Goal: Information Seeking & Learning: Learn about a topic

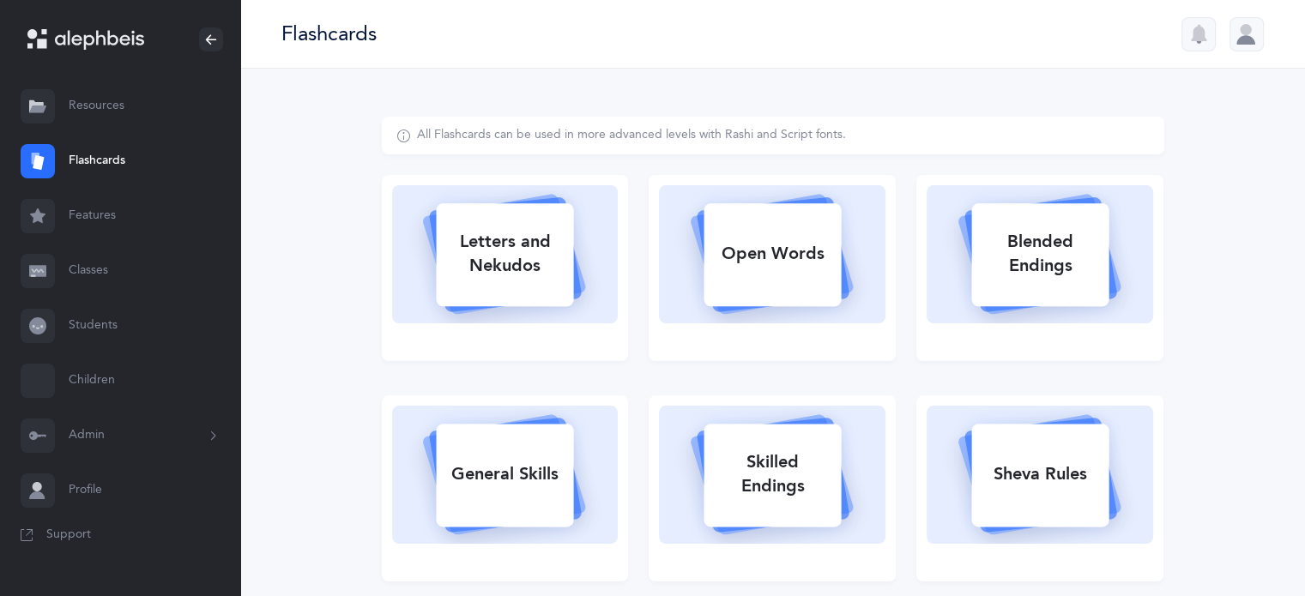
select select "single"
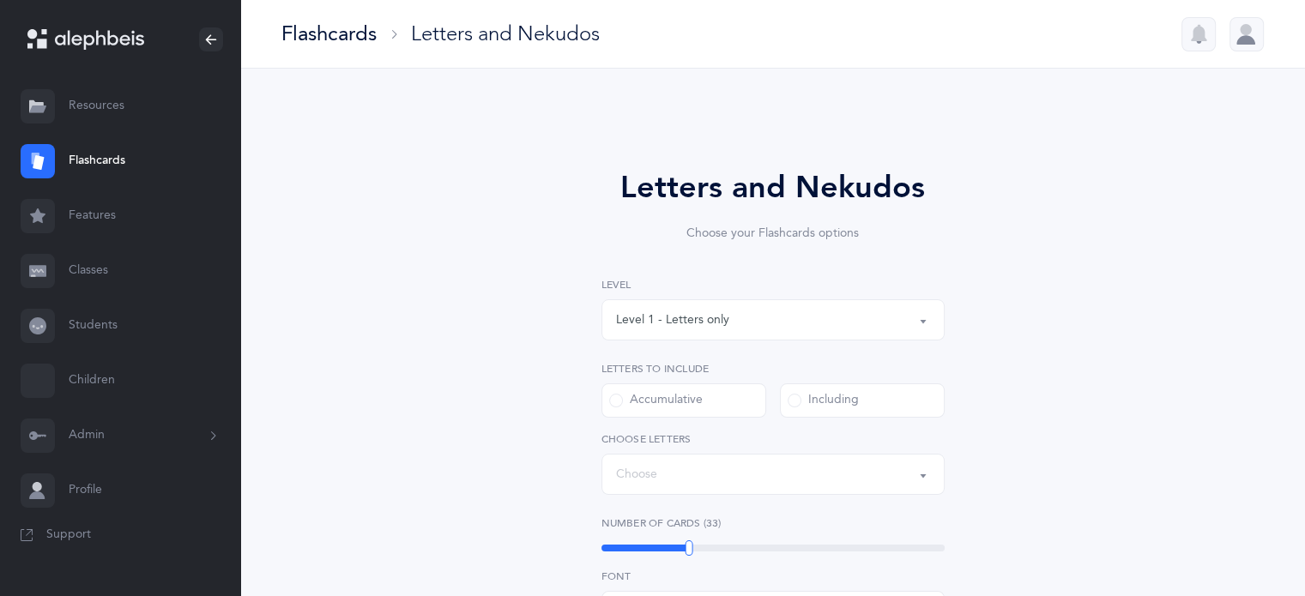
select select "27"
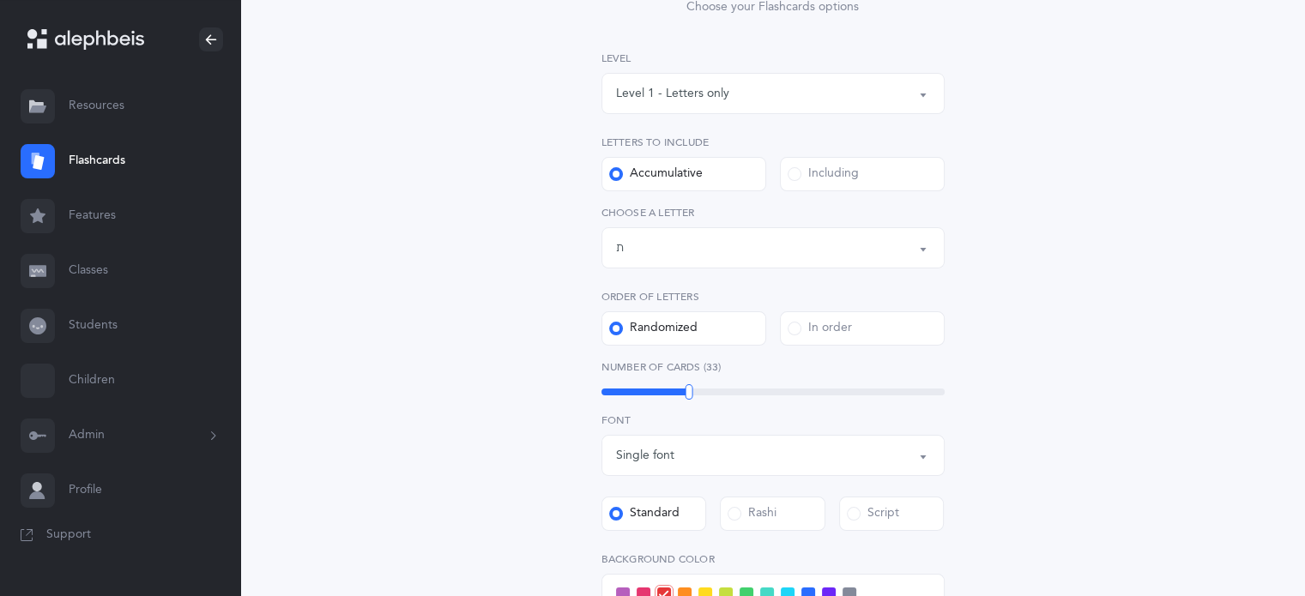
scroll to position [257, 0]
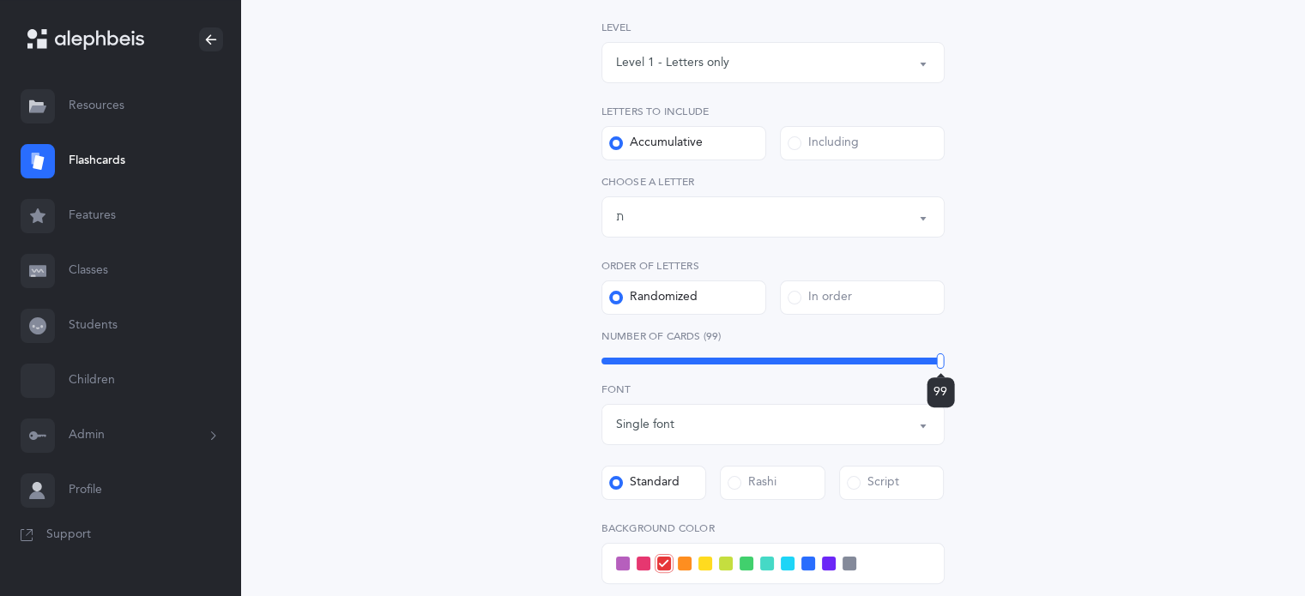
drag, startPoint x: 688, startPoint y: 362, endPoint x: 1016, endPoint y: 375, distance: 328.0
click at [1016, 373] on div "Letters and Nekudos Choose your Flashcards options Level 1 - Letters only Level…" at bounding box center [773, 371] width 782 height 1024
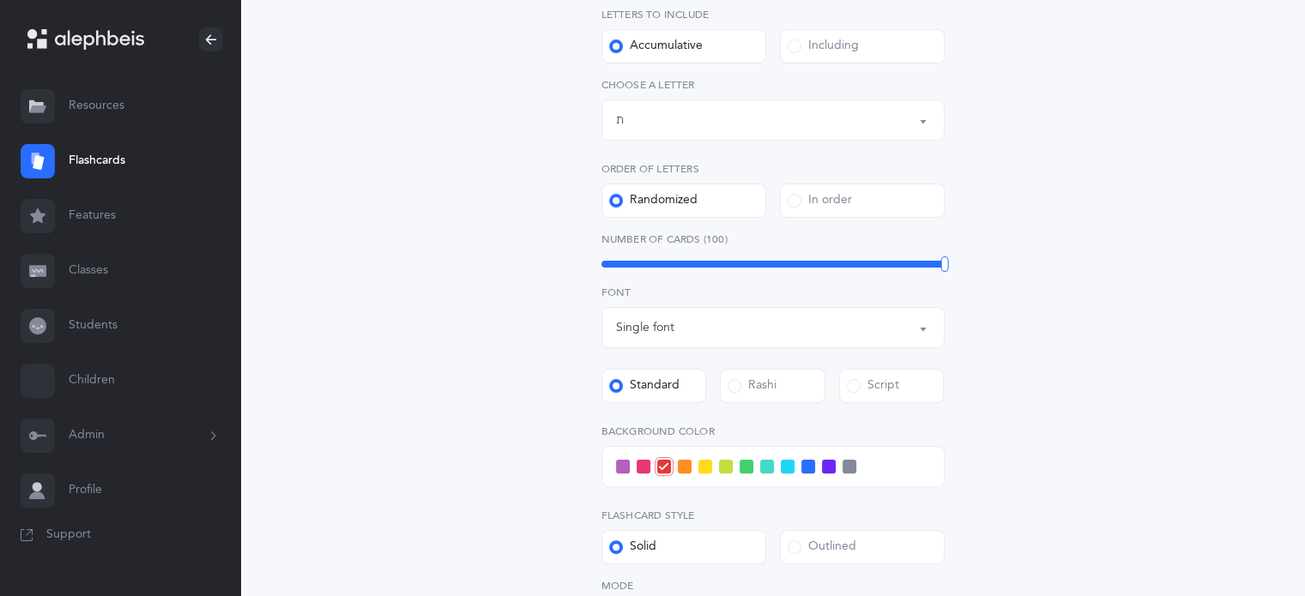
scroll to position [515, 0]
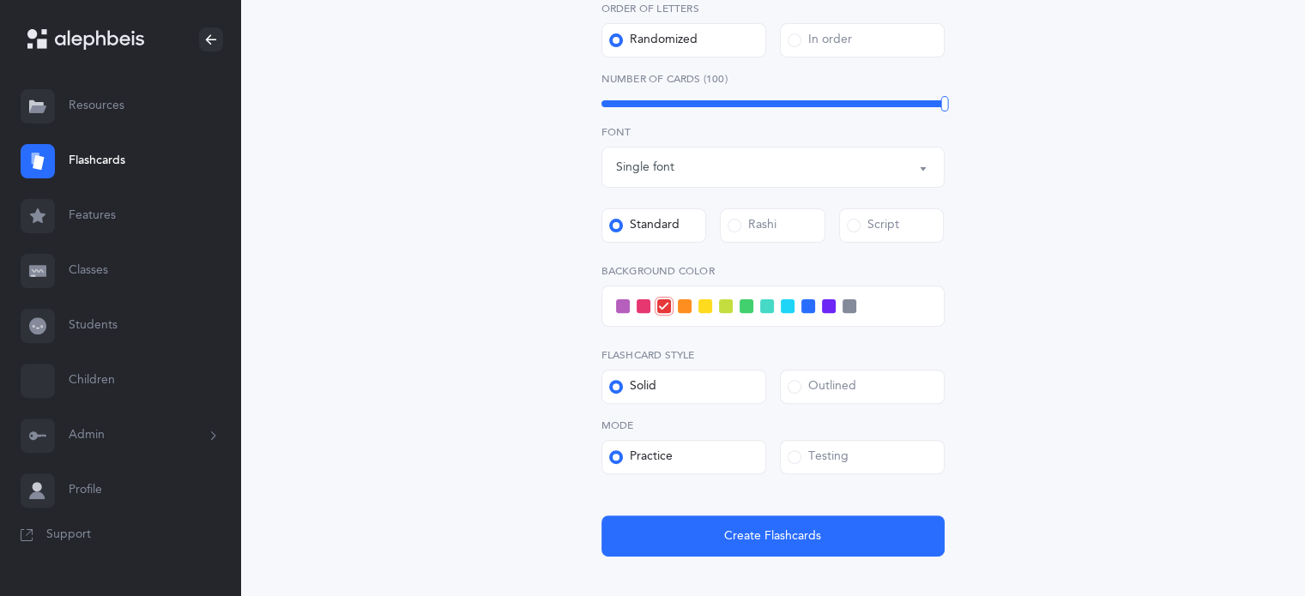
click at [781, 309] on span at bounding box center [788, 306] width 14 height 14
click at [0, 0] on input "checkbox" at bounding box center [0, 0] width 0 height 0
click at [793, 456] on span at bounding box center [795, 457] width 14 height 14
click at [0, 0] on input "Testing" at bounding box center [0, 0] width 0 height 0
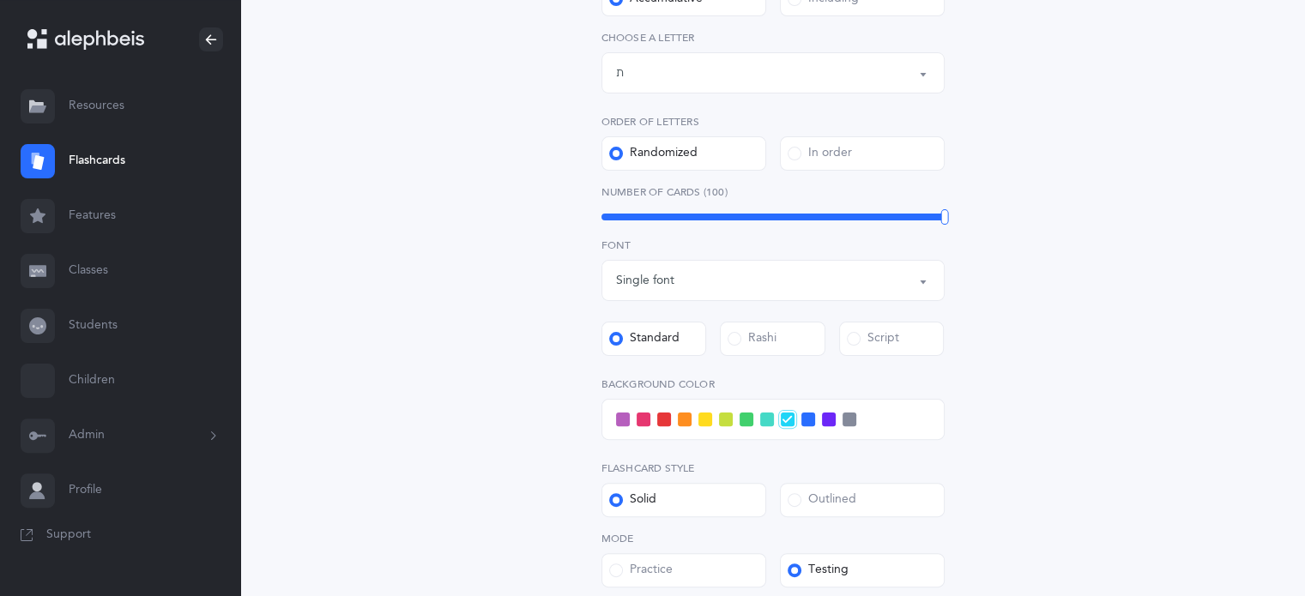
scroll to position [347, 0]
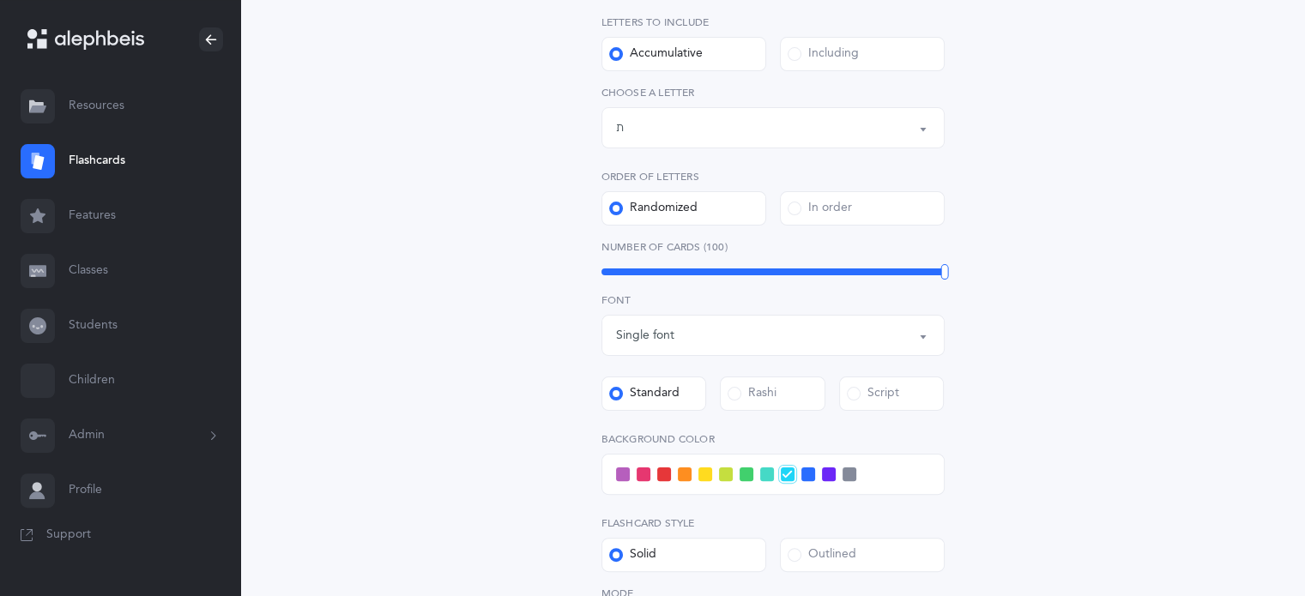
click at [951, 275] on div "Letters and Nekudos Choose your Flashcards options Level 1 - Letters only Level…" at bounding box center [772, 310] width 439 height 984
drag, startPoint x: 943, startPoint y: 269, endPoint x: 792, endPoint y: 282, distance: 151.6
click at [792, 280] on div "60" at bounding box center [792, 271] width 8 height 15
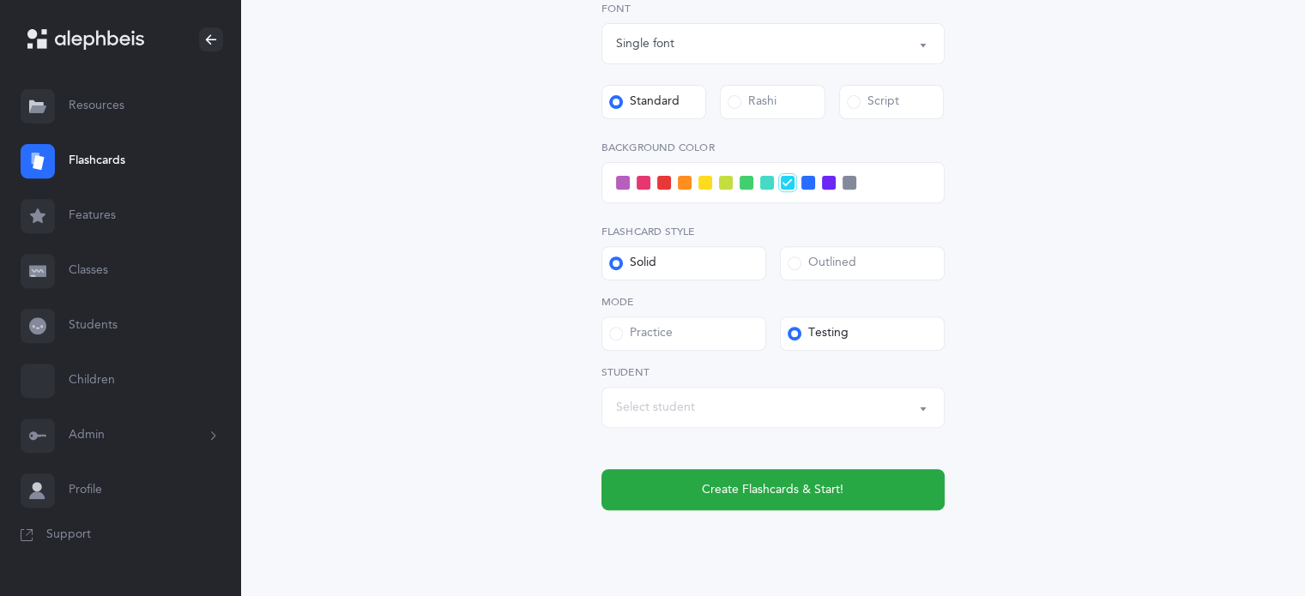
scroll to position [690, 0]
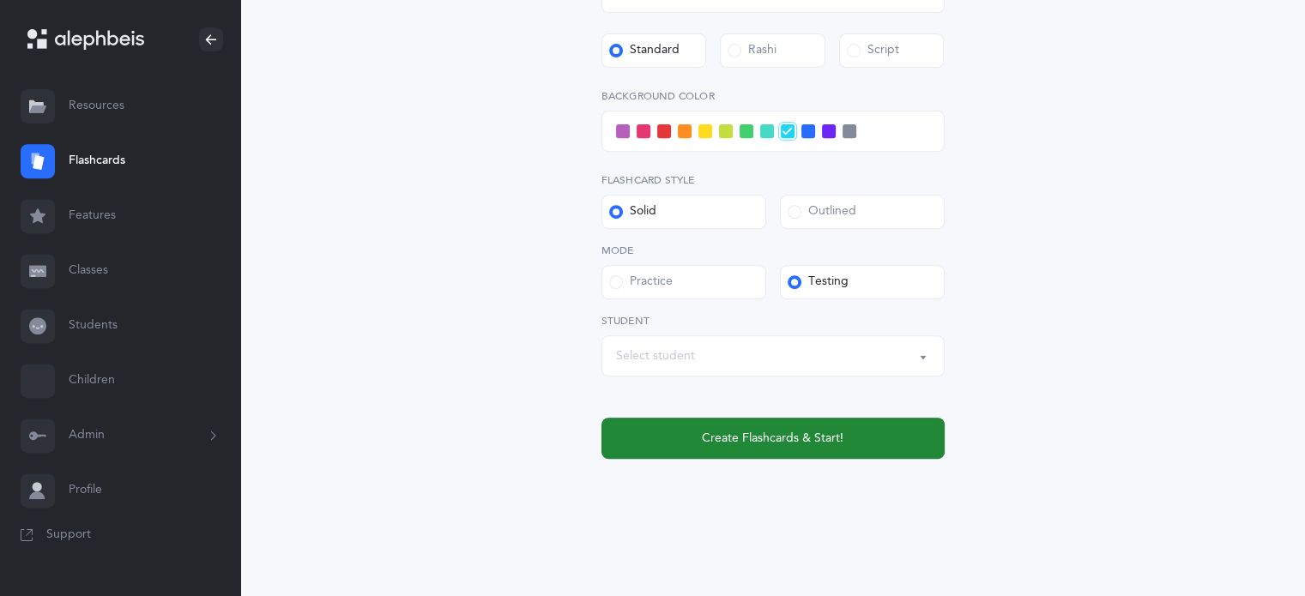
click at [814, 448] on button "Create Flashcards & Start!" at bounding box center [772, 438] width 343 height 41
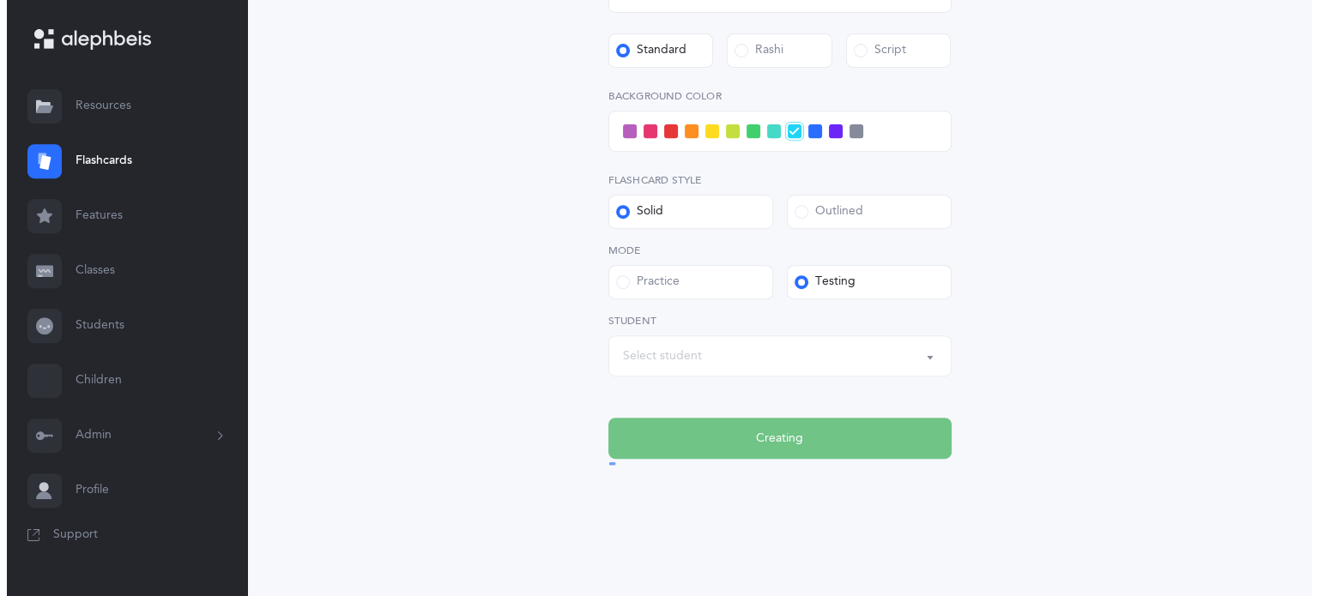
scroll to position [0, 0]
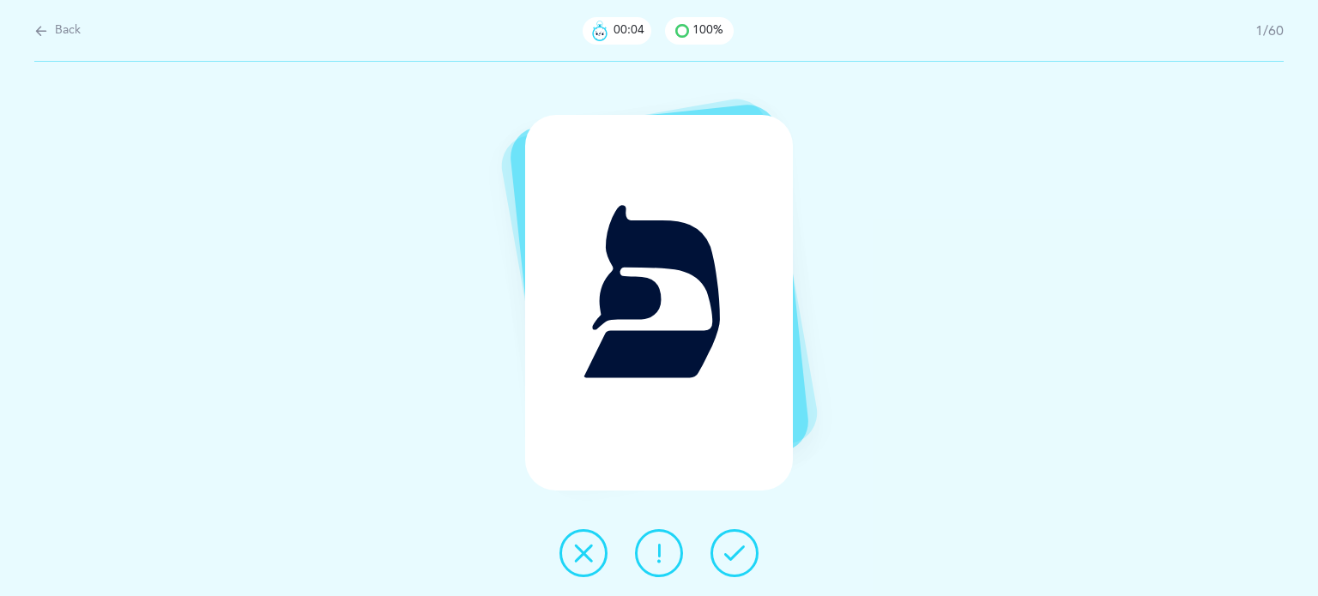
click at [576, 556] on icon at bounding box center [583, 553] width 21 height 21
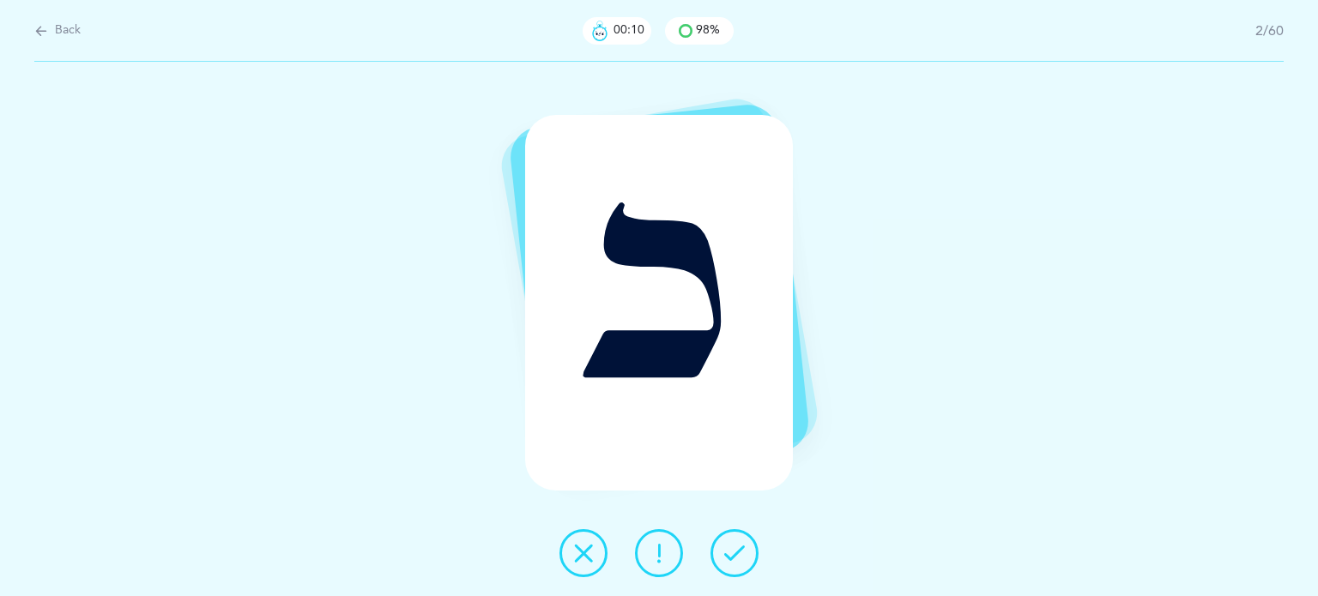
click at [587, 556] on icon at bounding box center [583, 553] width 21 height 21
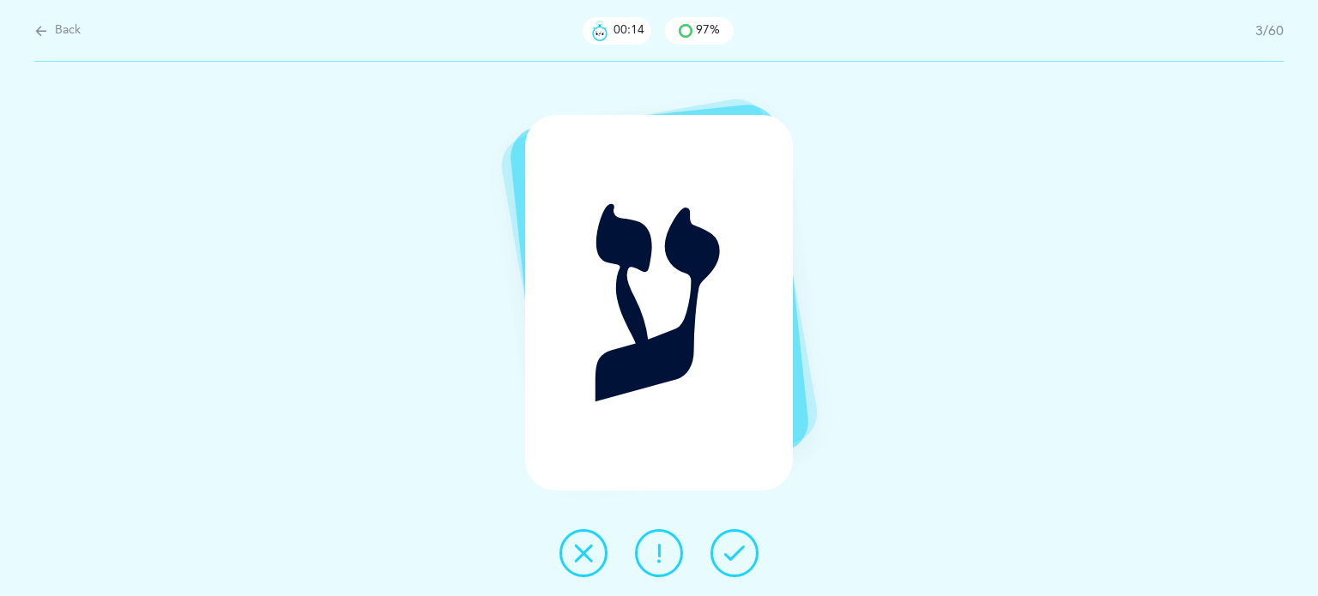
click at [587, 552] on icon at bounding box center [583, 553] width 21 height 21
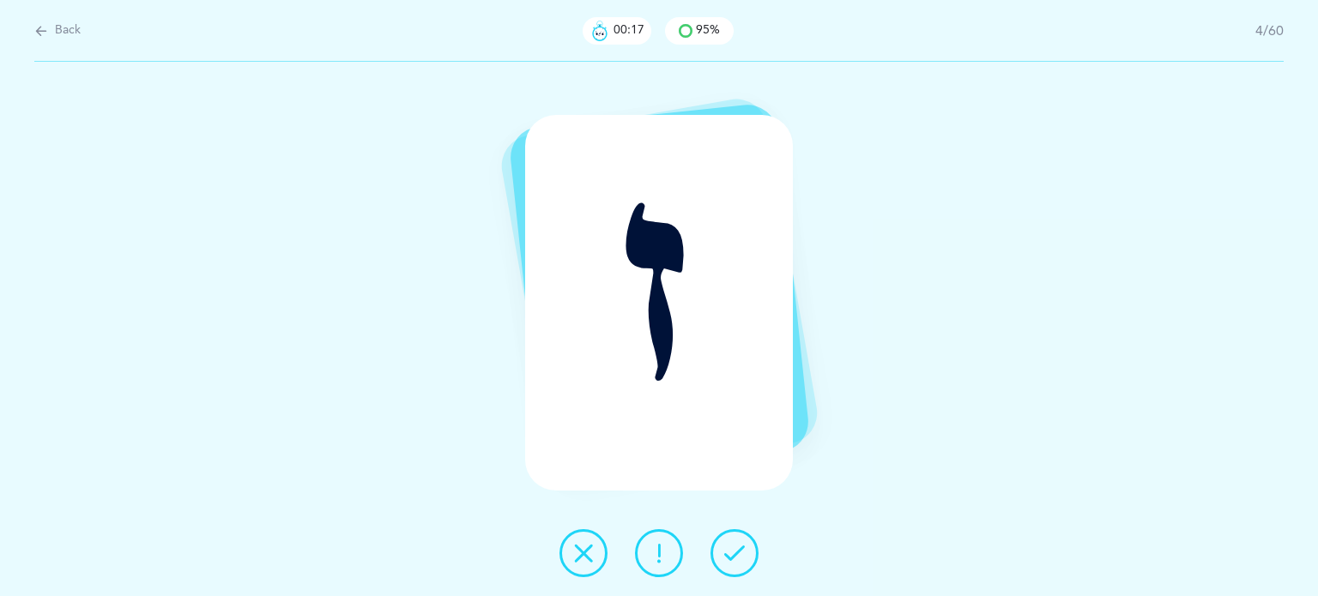
click at [731, 554] on icon at bounding box center [734, 553] width 21 height 21
click at [732, 554] on icon at bounding box center [734, 553] width 21 height 21
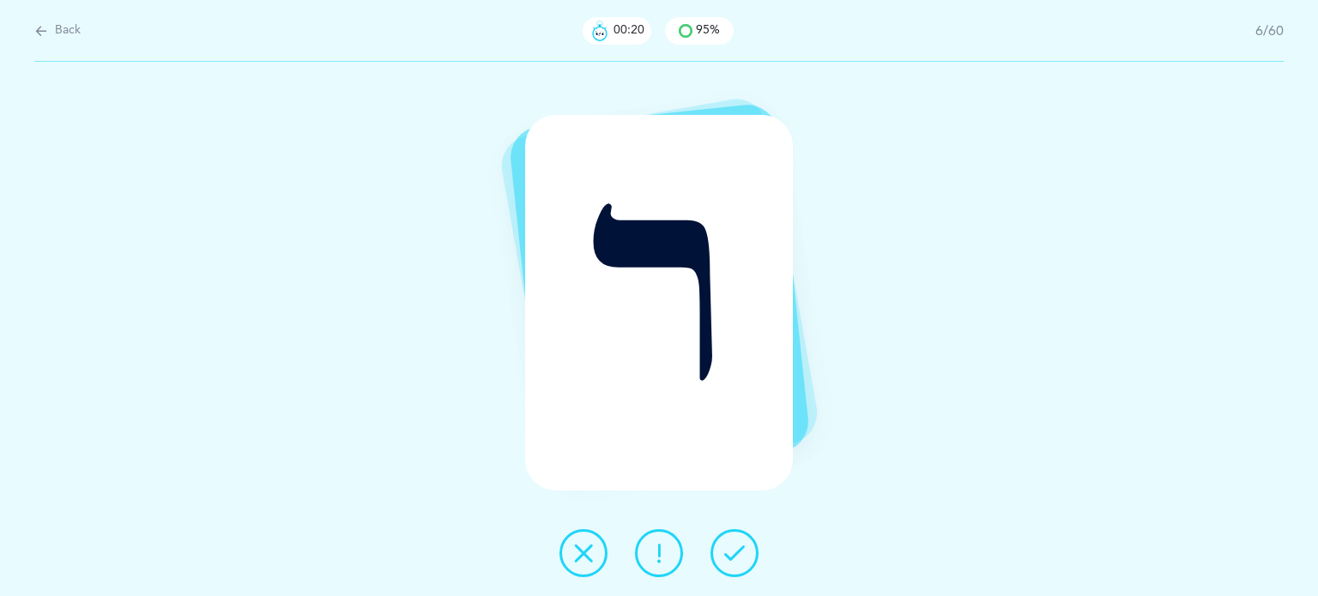
click at [732, 554] on icon at bounding box center [734, 553] width 21 height 21
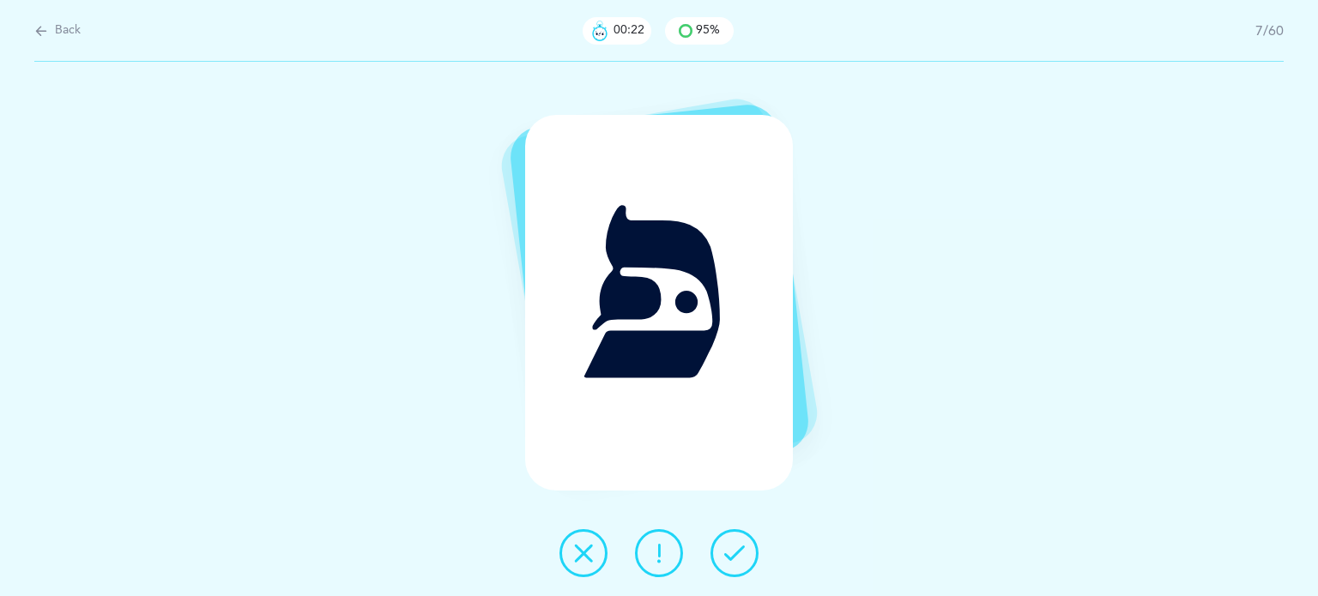
click at [732, 554] on icon at bounding box center [734, 553] width 21 height 21
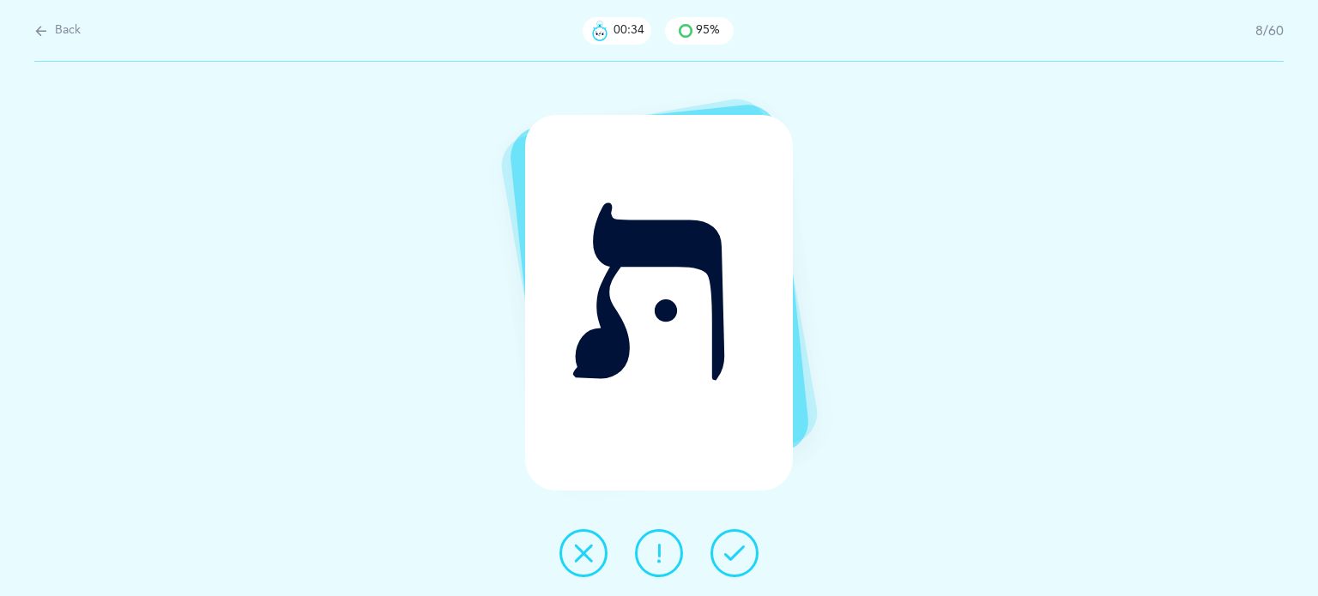
drag, startPoint x: 733, startPoint y: 554, endPoint x: 546, endPoint y: 565, distance: 187.3
click at [546, 565] on div at bounding box center [659, 553] width 227 height 48
click at [585, 551] on icon at bounding box center [583, 553] width 21 height 21
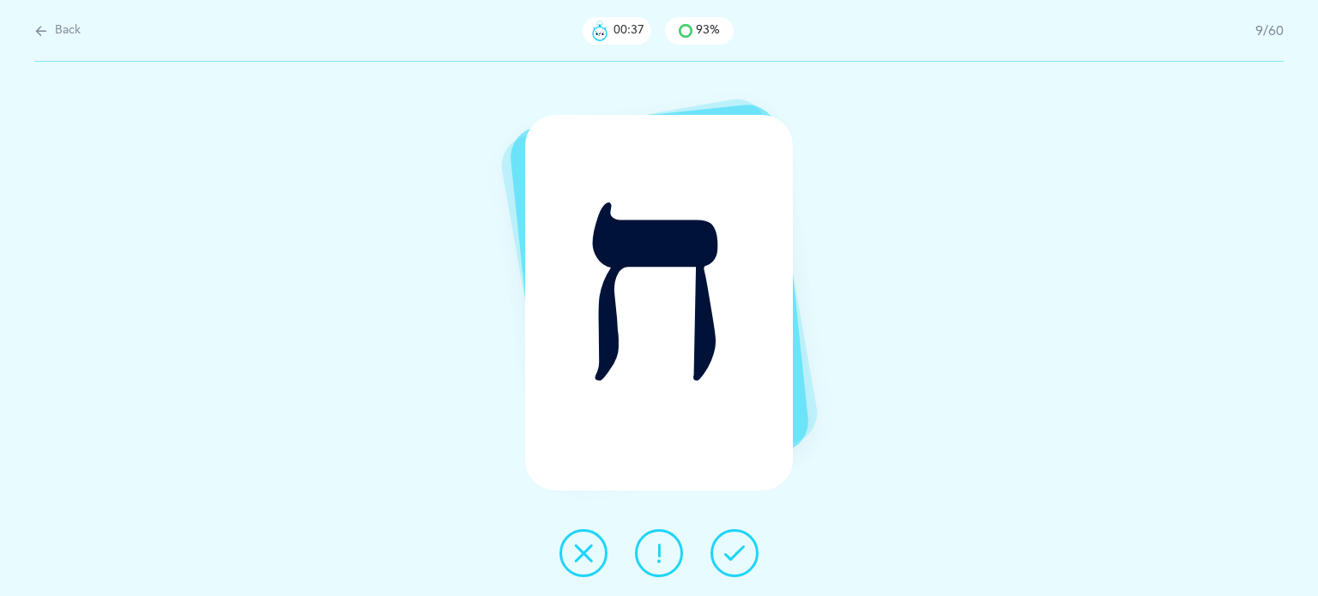
click at [741, 552] on icon at bounding box center [734, 553] width 21 height 21
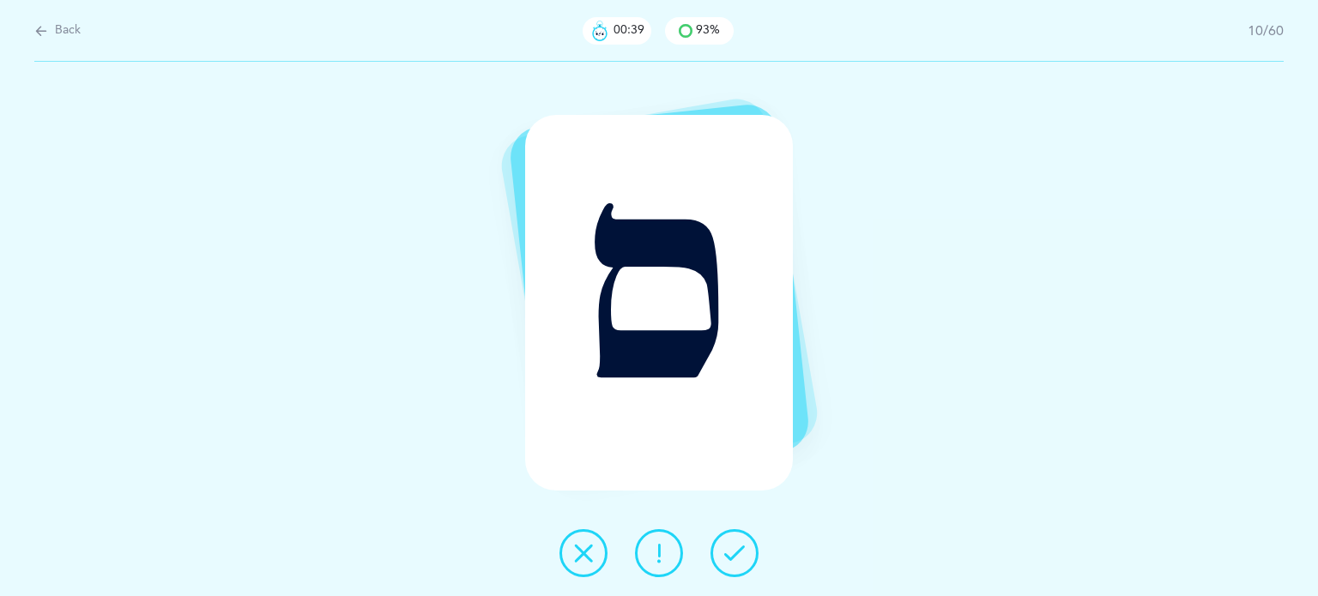
click at [743, 552] on icon at bounding box center [734, 553] width 21 height 21
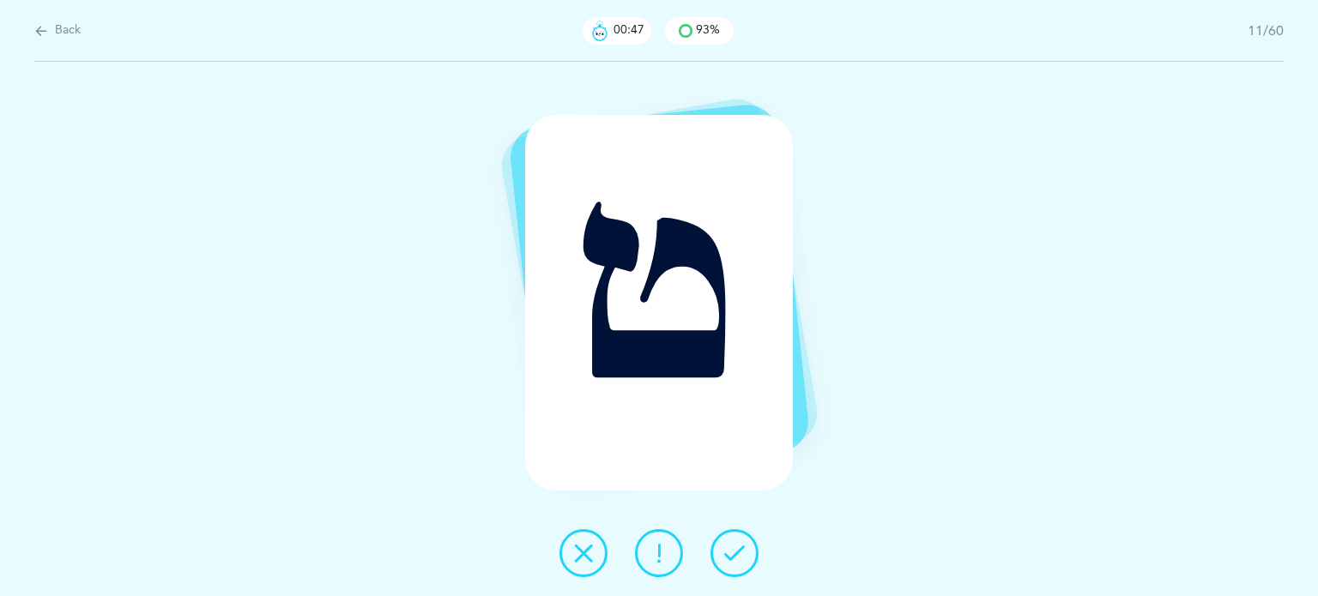
click at [560, 541] on div at bounding box center [659, 553] width 227 height 48
click at [587, 553] on icon at bounding box center [583, 553] width 21 height 21
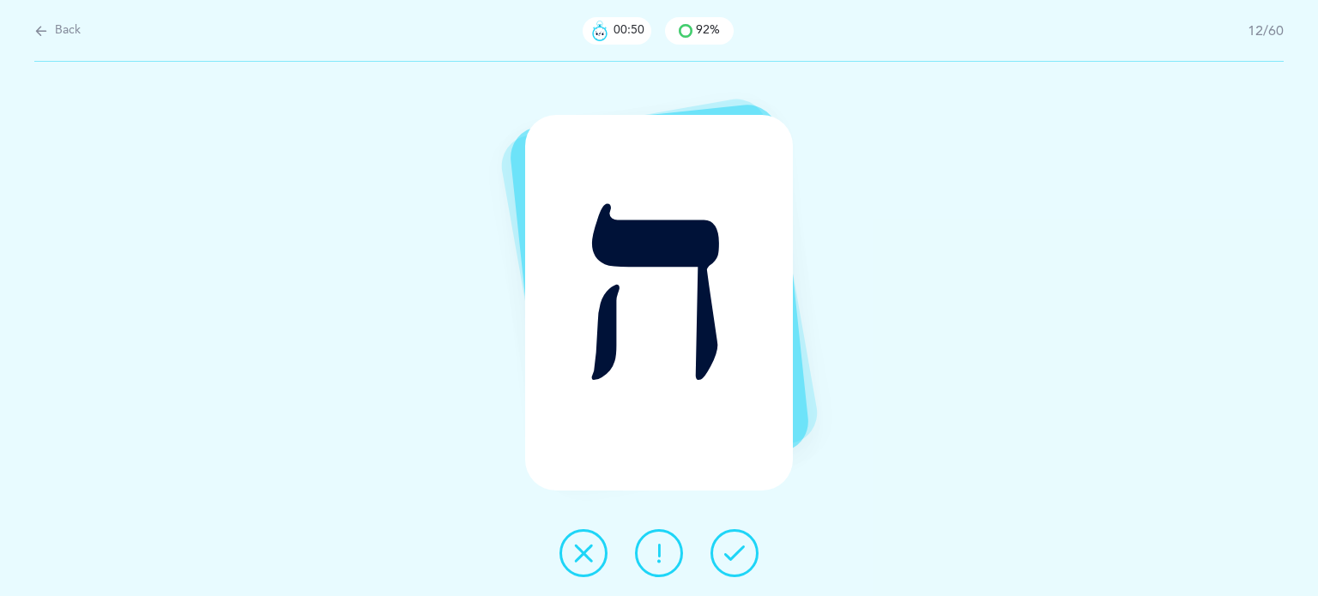
click at [725, 562] on icon at bounding box center [734, 553] width 21 height 21
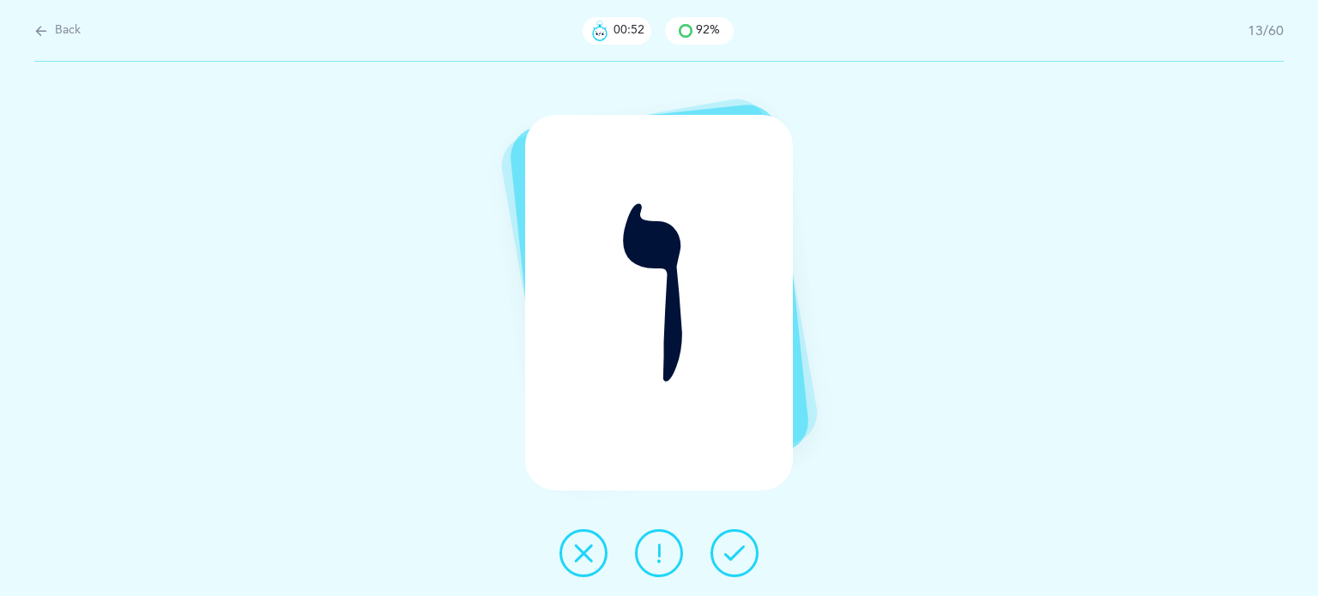
click at [725, 562] on icon at bounding box center [734, 553] width 21 height 21
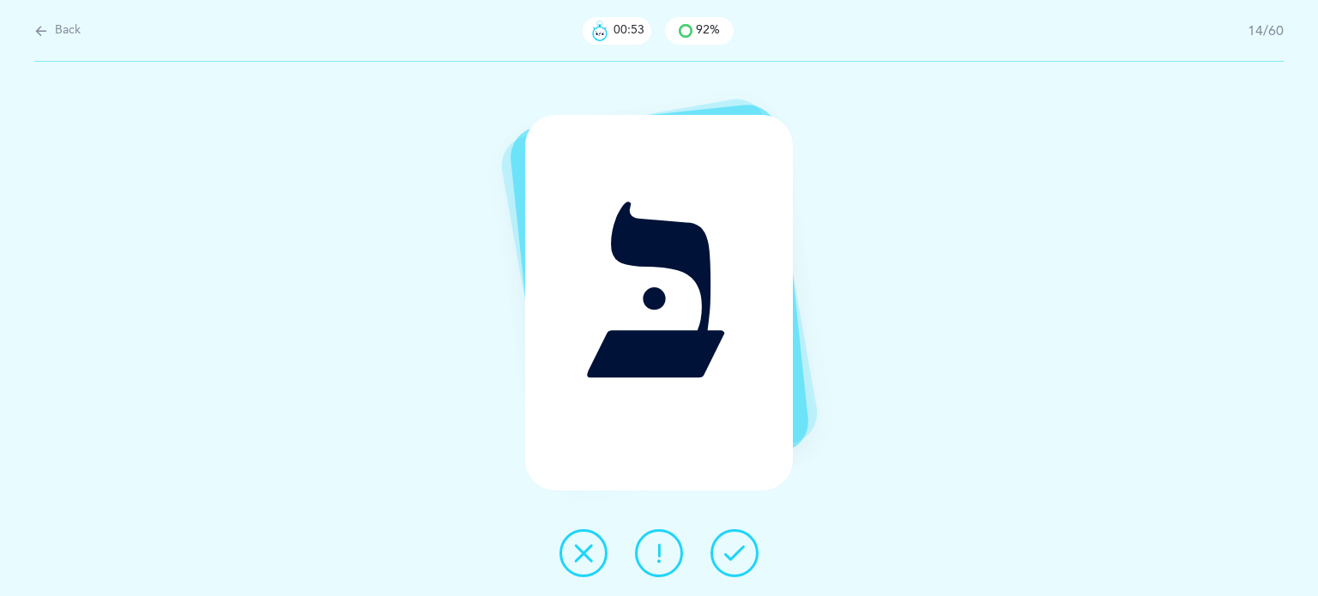
click at [725, 562] on icon at bounding box center [734, 553] width 21 height 21
click at [727, 562] on icon at bounding box center [734, 553] width 21 height 21
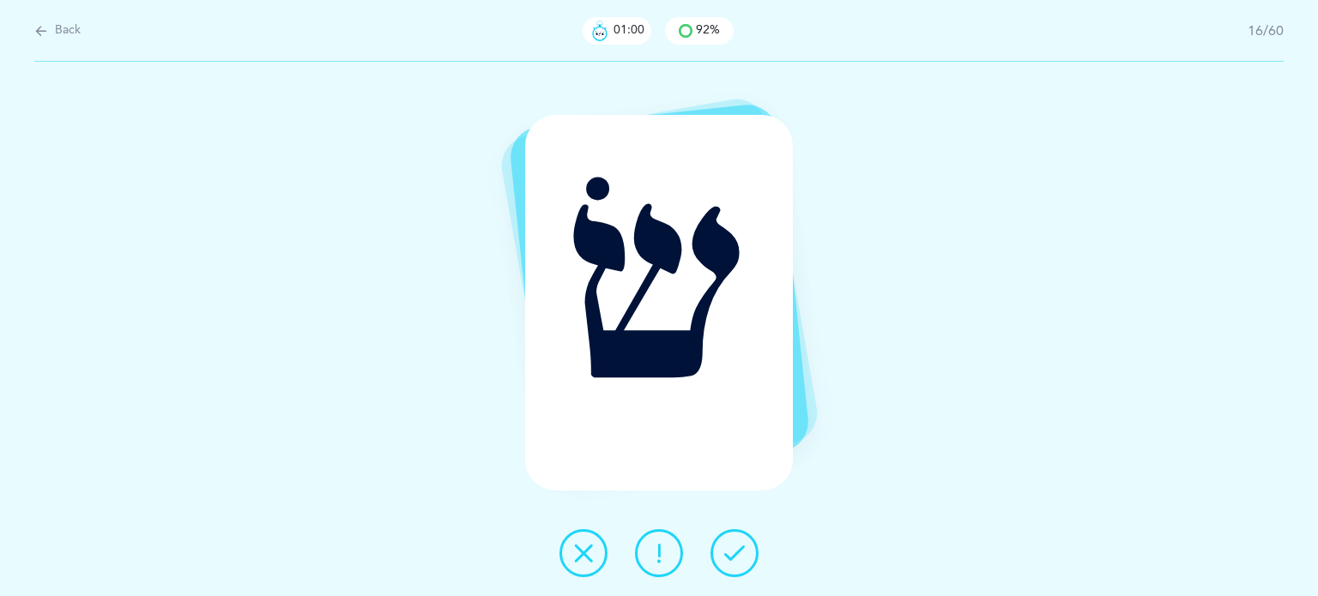
click at [570, 552] on button at bounding box center [583, 553] width 48 height 48
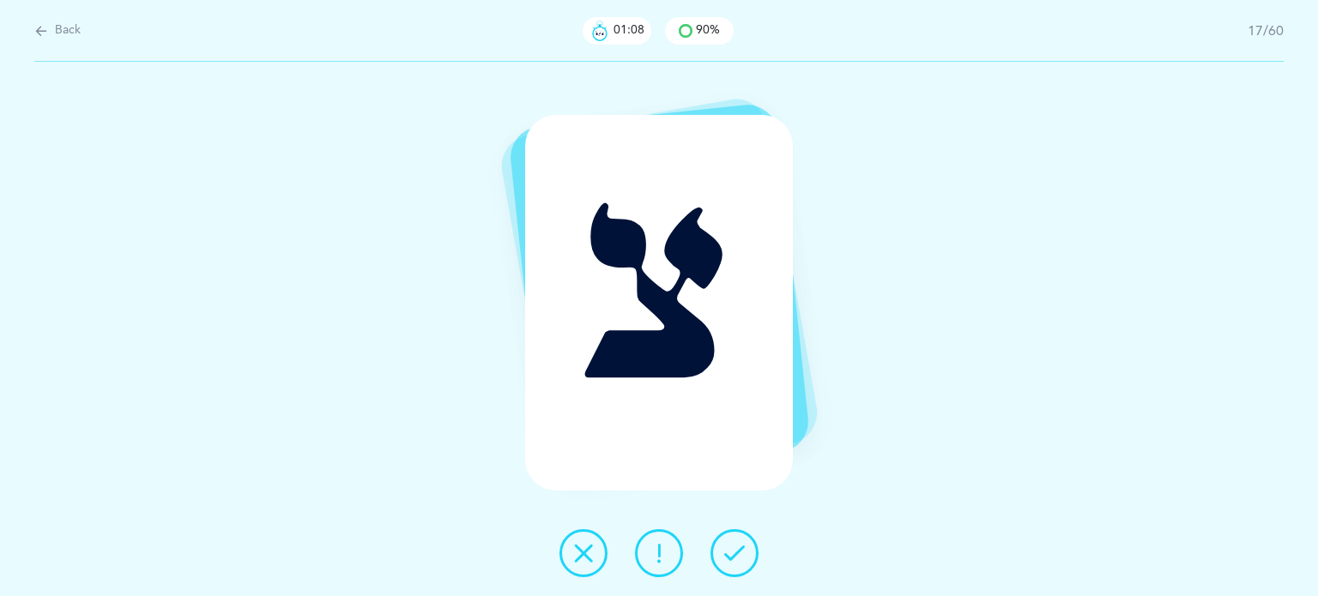
click at [748, 559] on button at bounding box center [734, 553] width 48 height 48
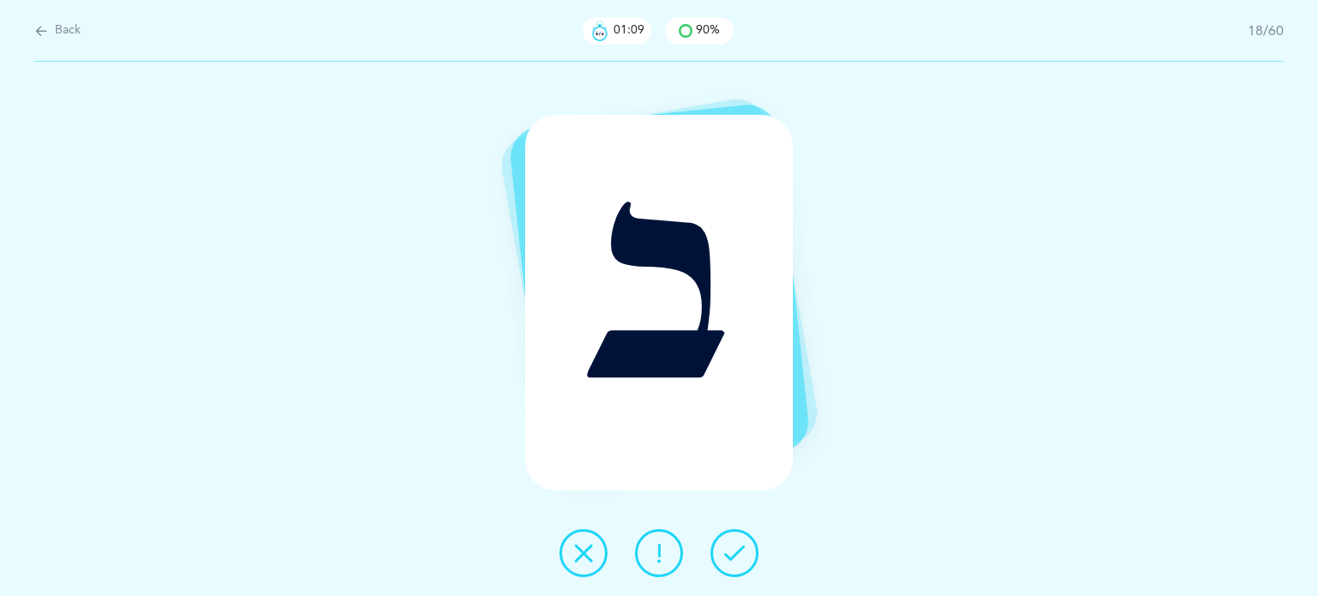
click at [748, 559] on button at bounding box center [734, 553] width 48 height 48
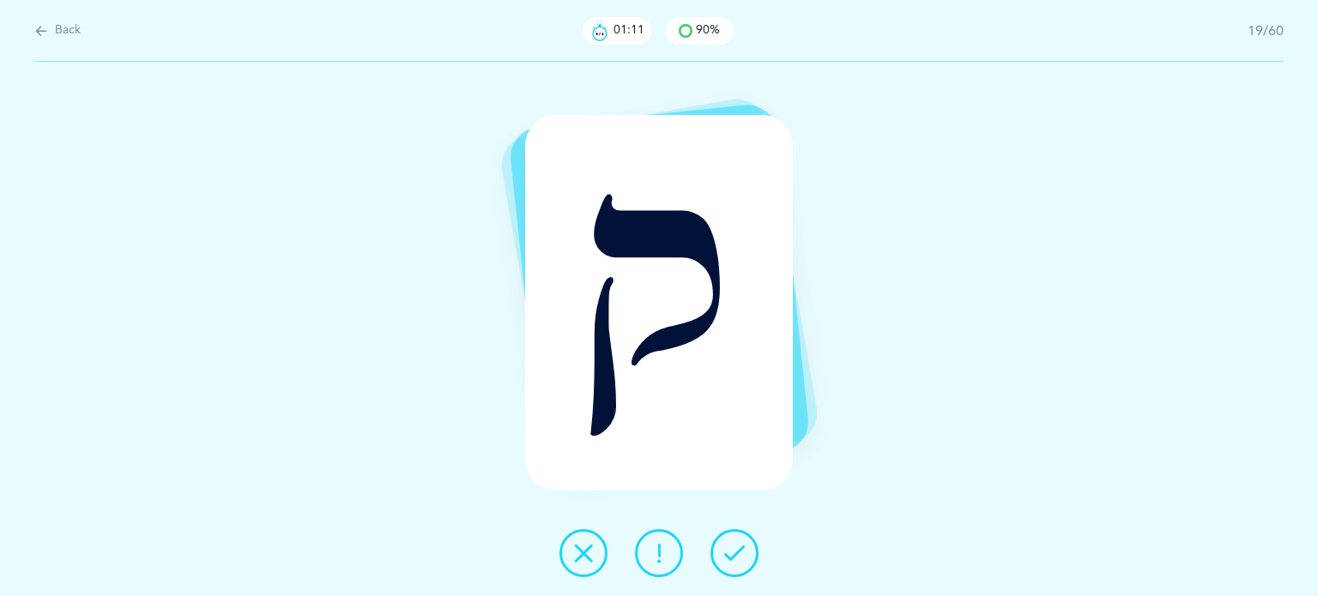
click at [748, 559] on button at bounding box center [734, 553] width 48 height 48
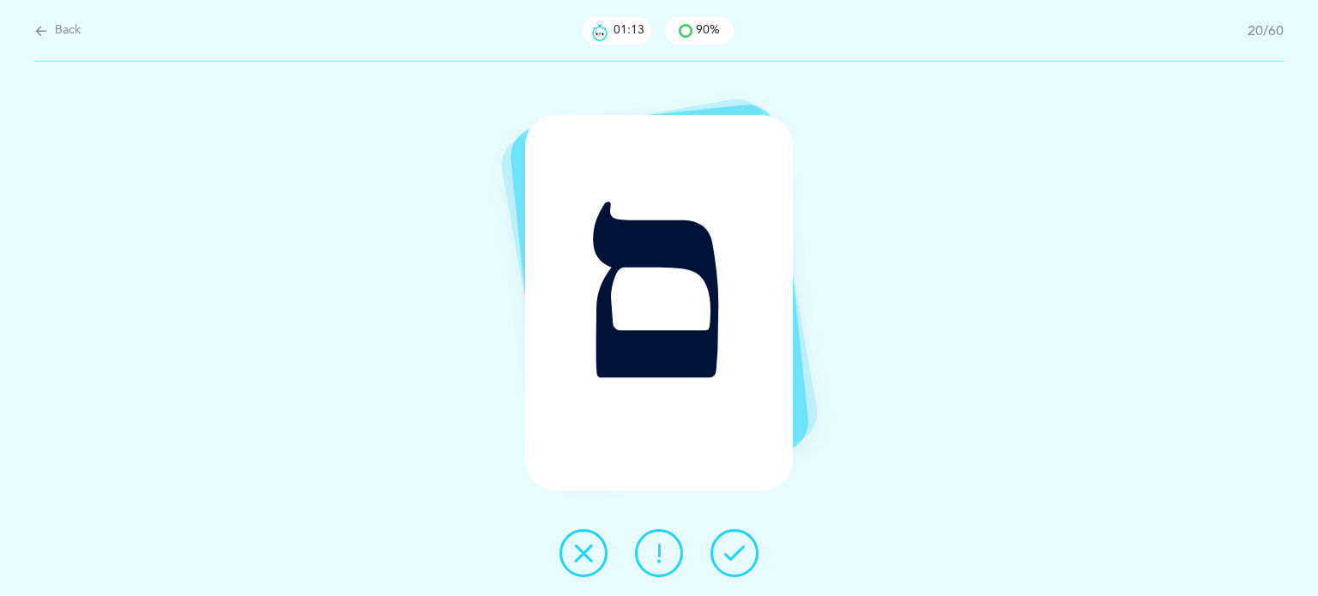
click at [749, 559] on button at bounding box center [734, 553] width 48 height 48
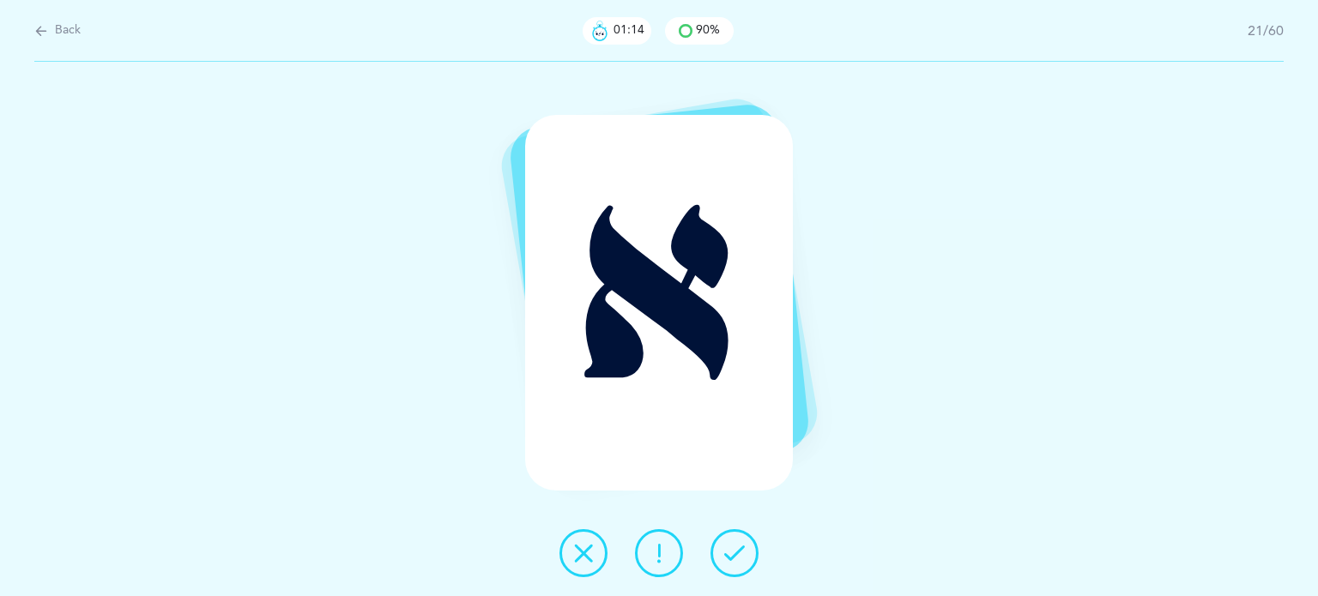
click at [749, 559] on button at bounding box center [734, 553] width 48 height 48
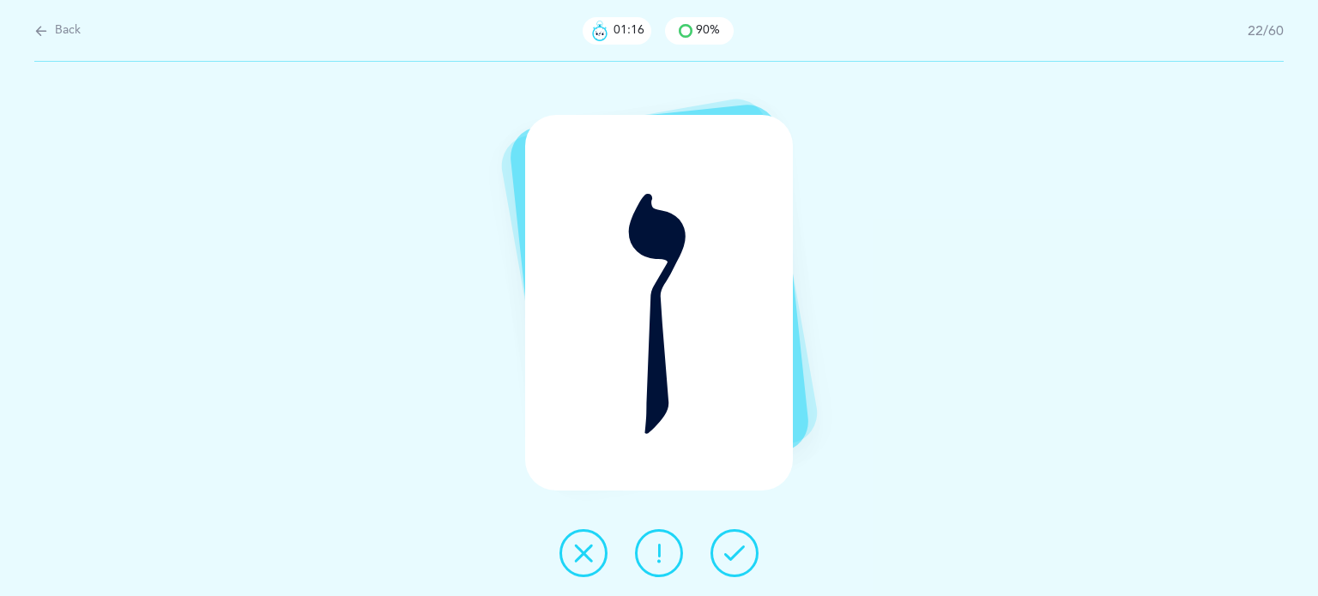
click at [750, 558] on button at bounding box center [734, 553] width 48 height 48
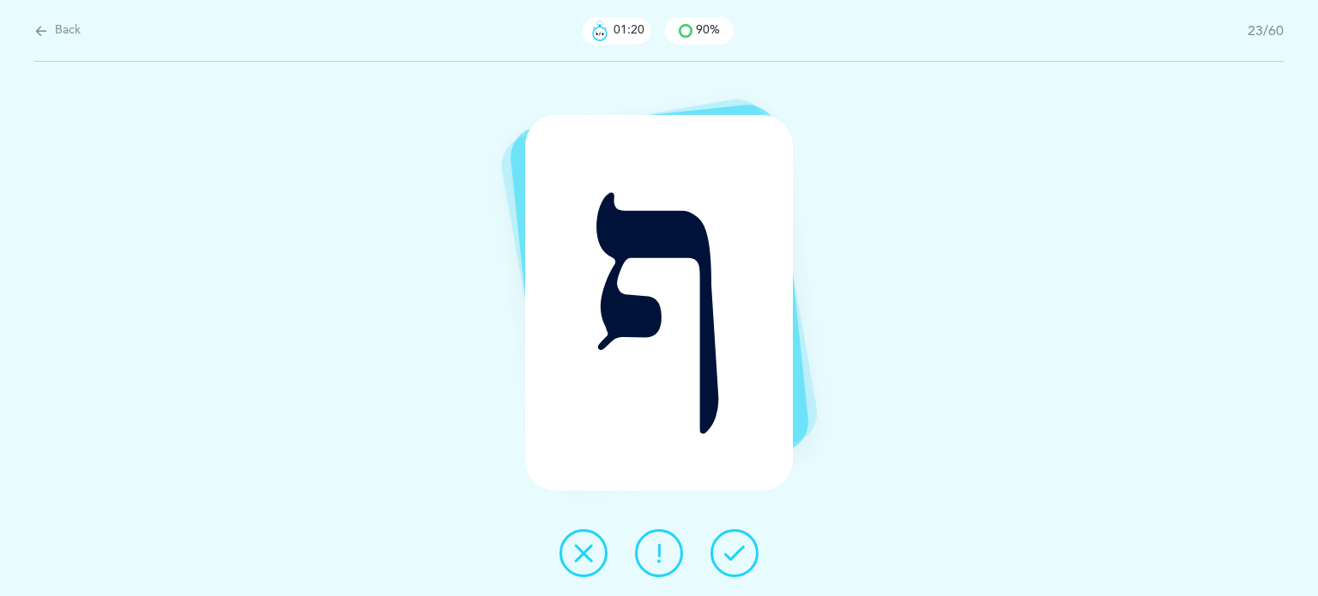
click at [750, 558] on button at bounding box center [734, 553] width 48 height 48
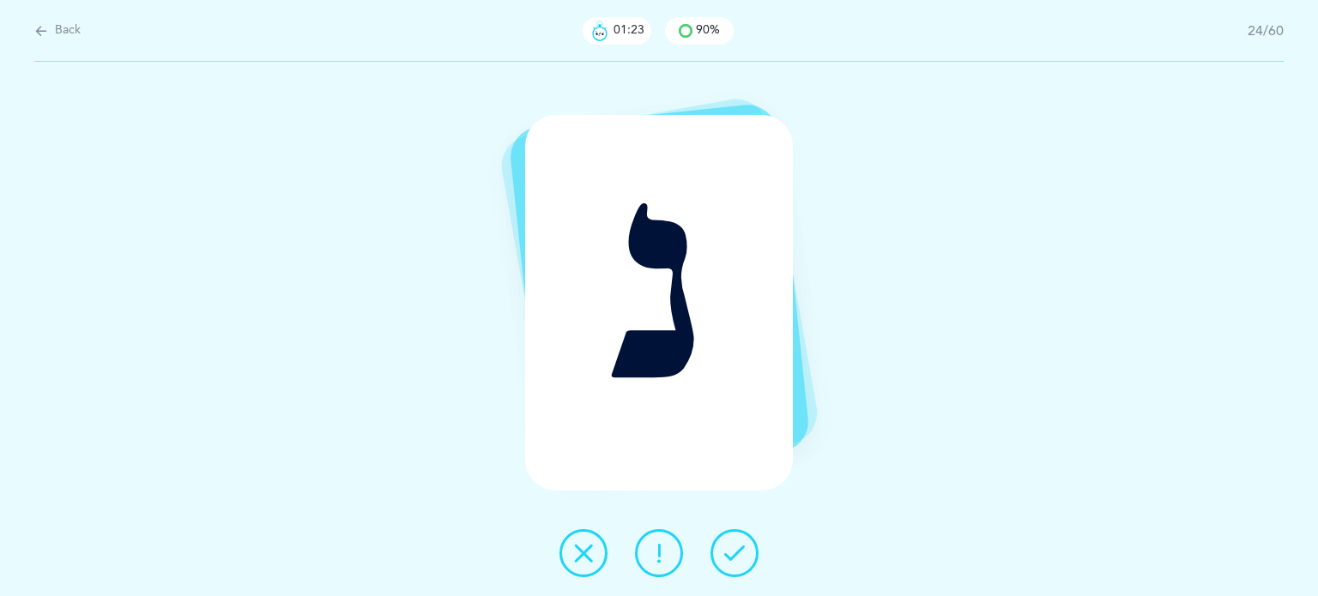
click at [750, 558] on button at bounding box center [734, 553] width 48 height 48
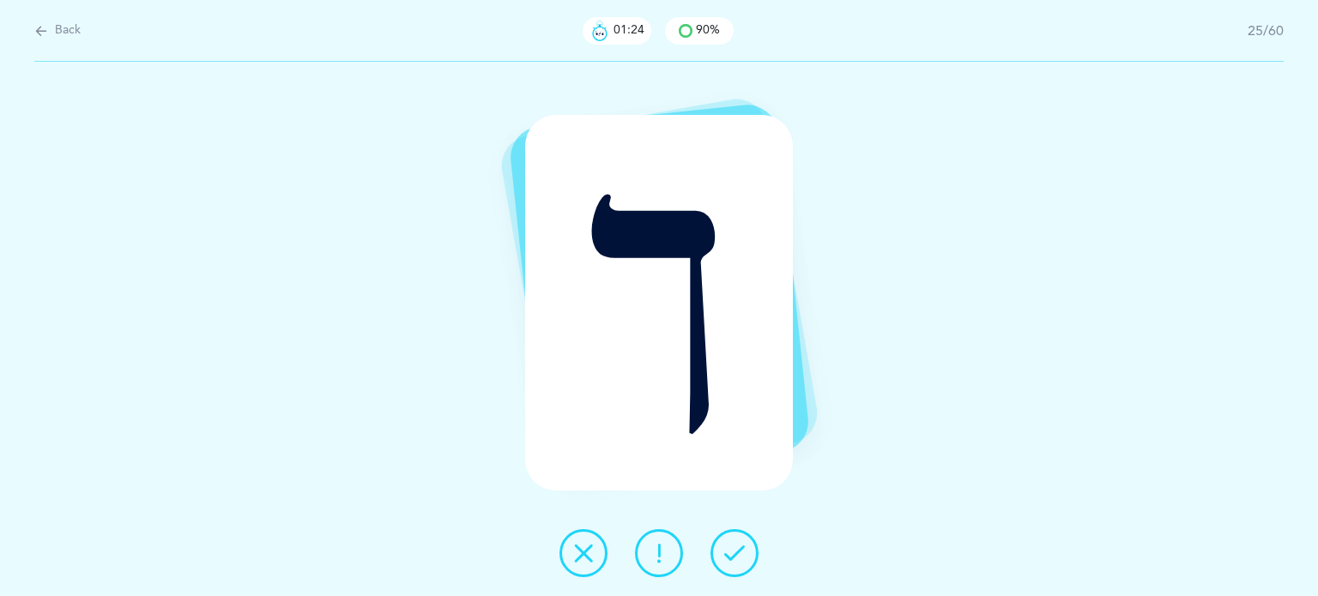
click at [750, 557] on button at bounding box center [734, 553] width 48 height 48
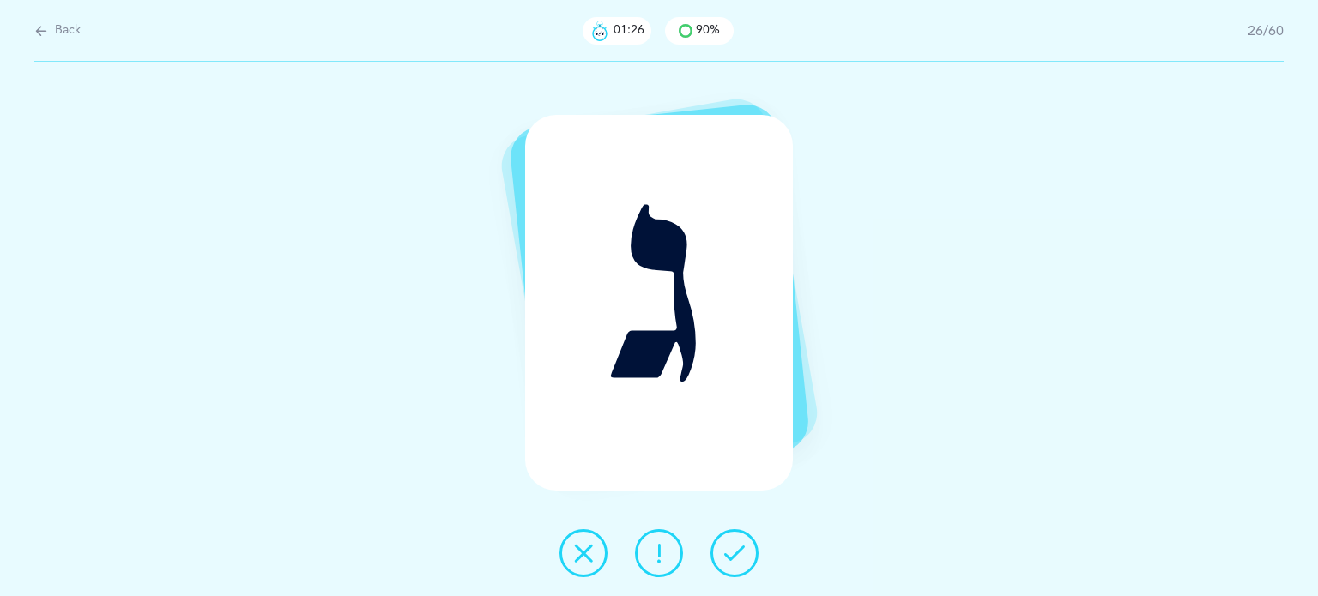
click at [750, 557] on button at bounding box center [734, 553] width 48 height 48
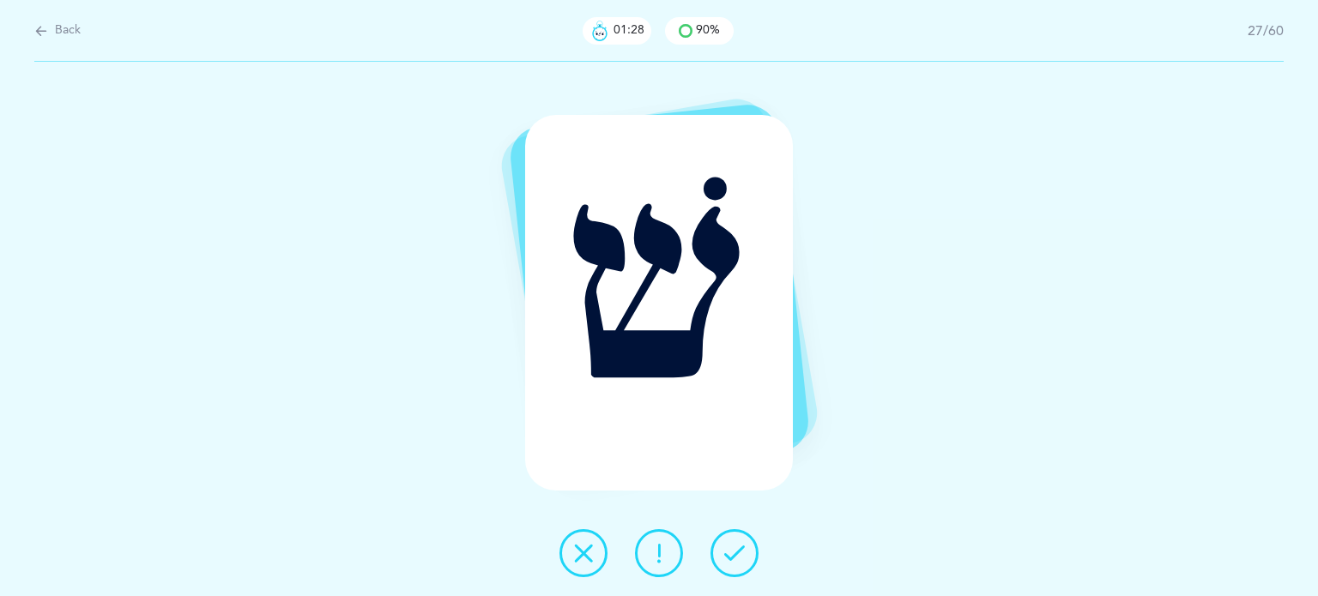
click at [750, 557] on button at bounding box center [734, 553] width 48 height 48
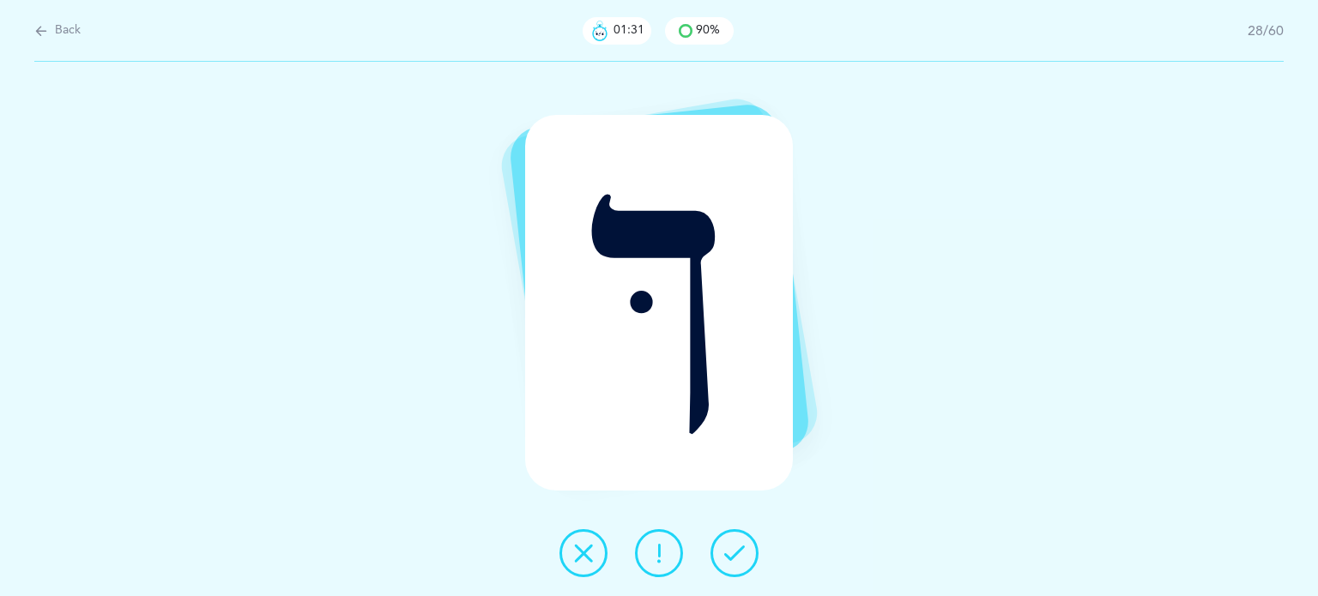
click at [750, 557] on button at bounding box center [734, 553] width 48 height 48
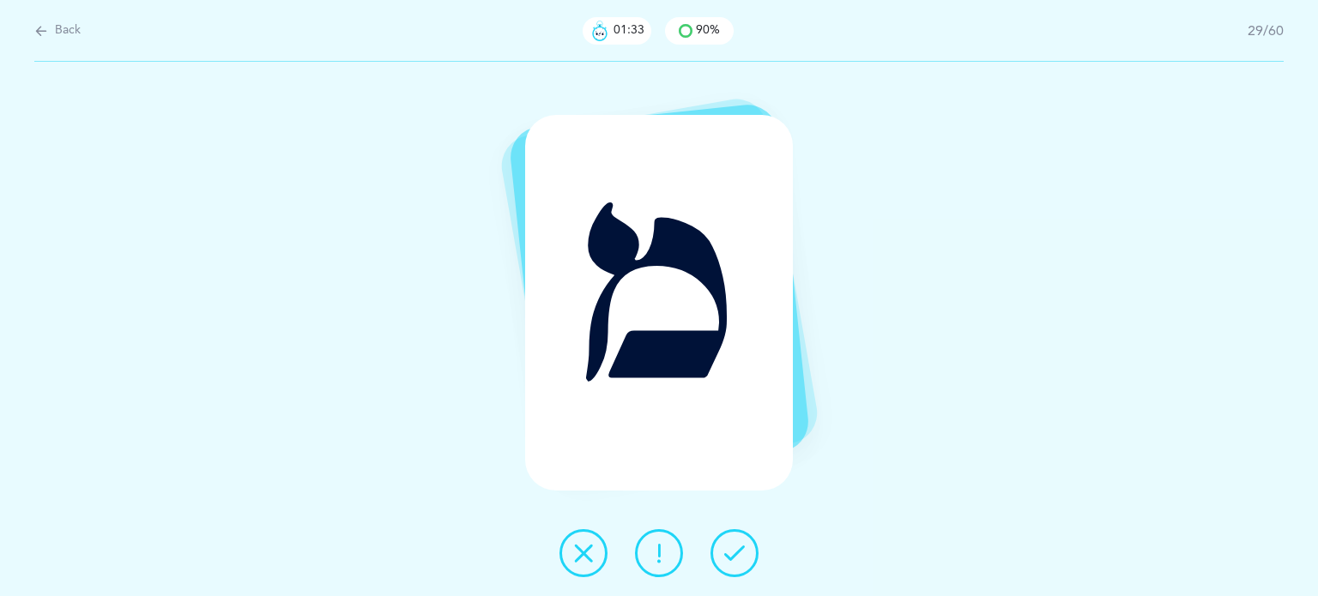
click at [750, 557] on button at bounding box center [734, 553] width 48 height 48
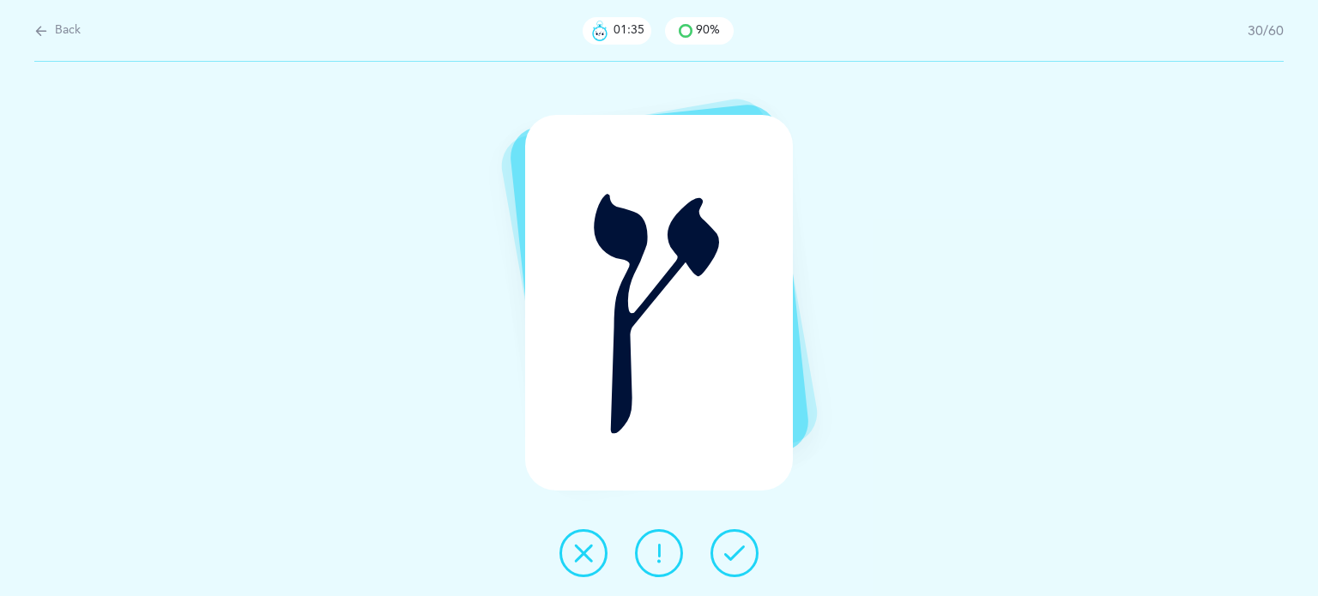
click at [750, 557] on button at bounding box center [734, 553] width 48 height 48
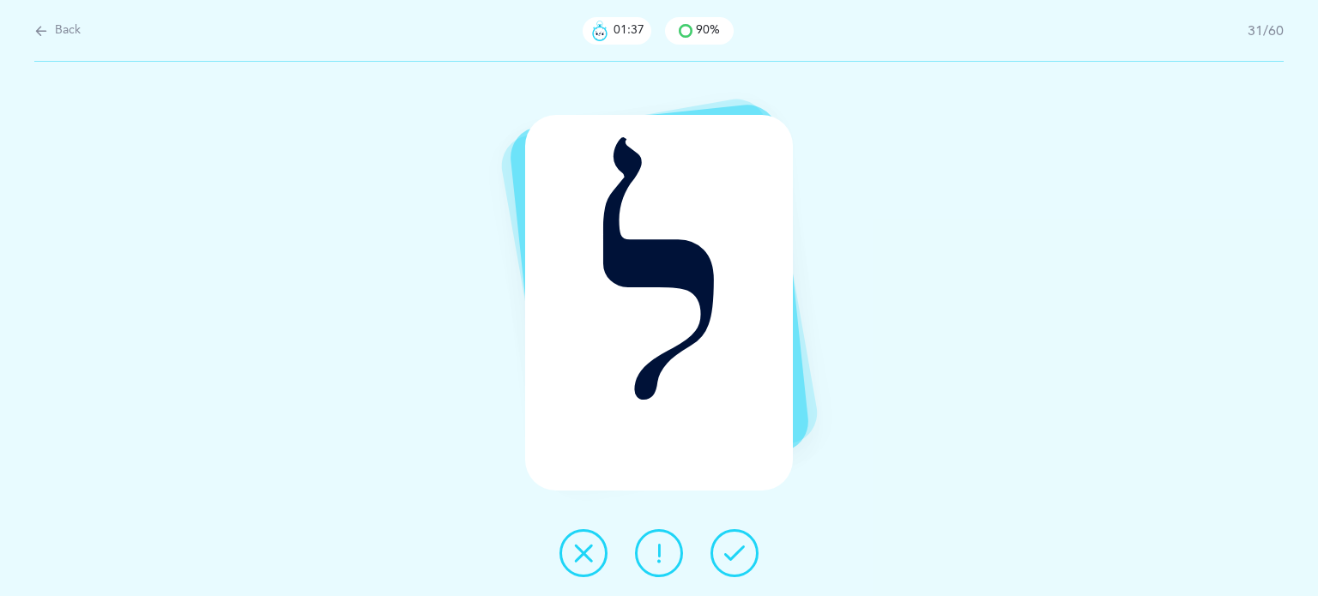
click at [750, 557] on button at bounding box center [734, 553] width 48 height 48
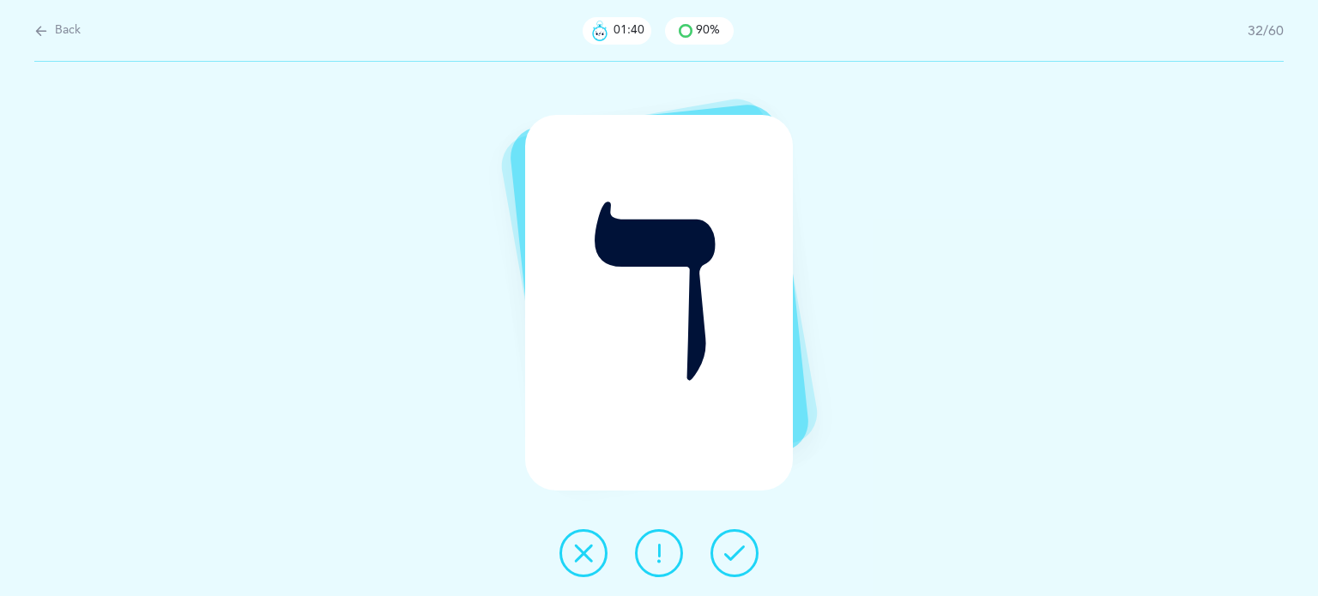
click at [750, 557] on button at bounding box center [734, 553] width 48 height 48
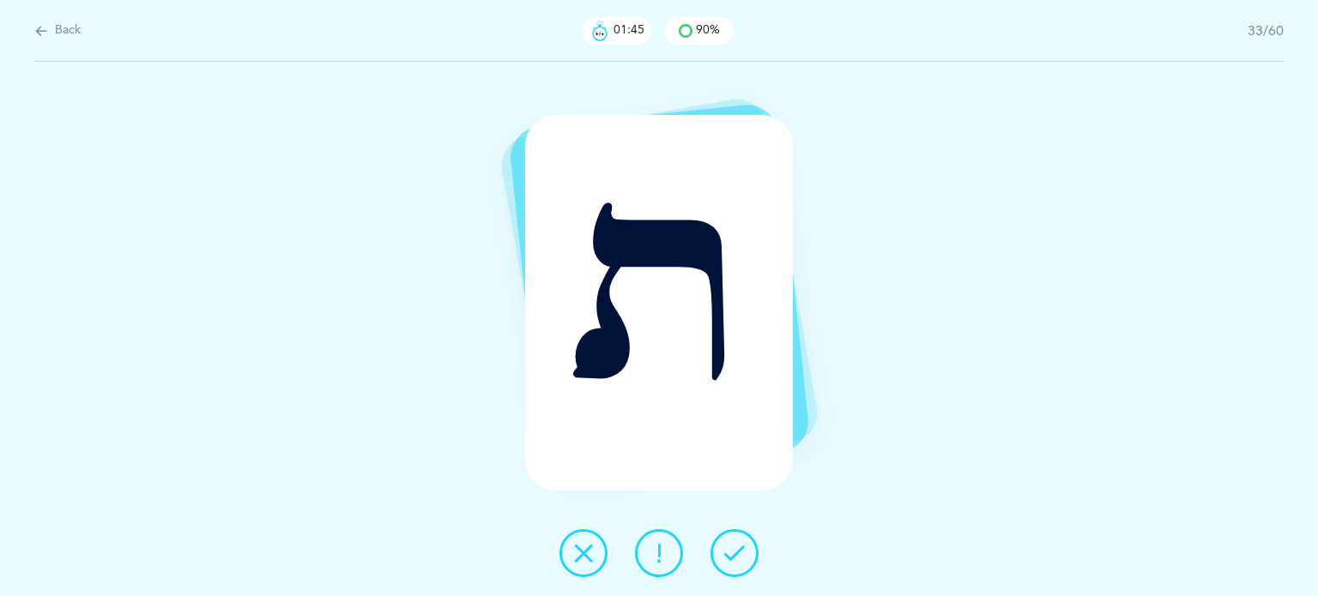
click at [627, 550] on div at bounding box center [659, 553] width 227 height 48
click at [590, 549] on icon at bounding box center [583, 553] width 21 height 21
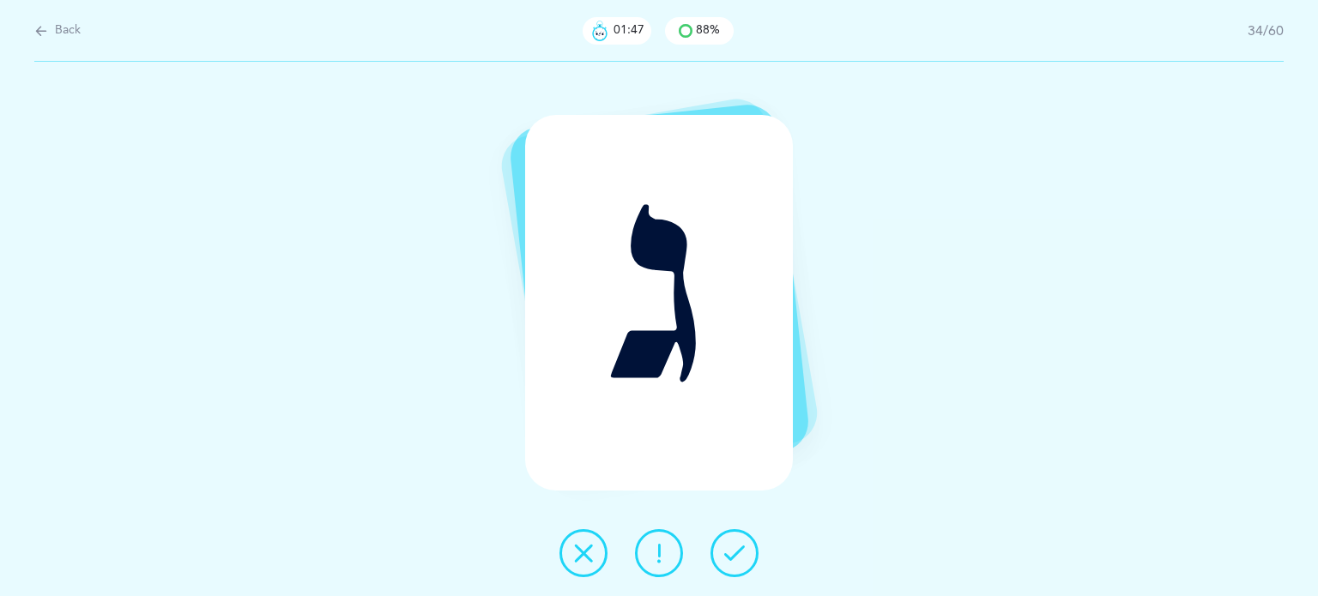
click at [740, 541] on button at bounding box center [734, 553] width 48 height 48
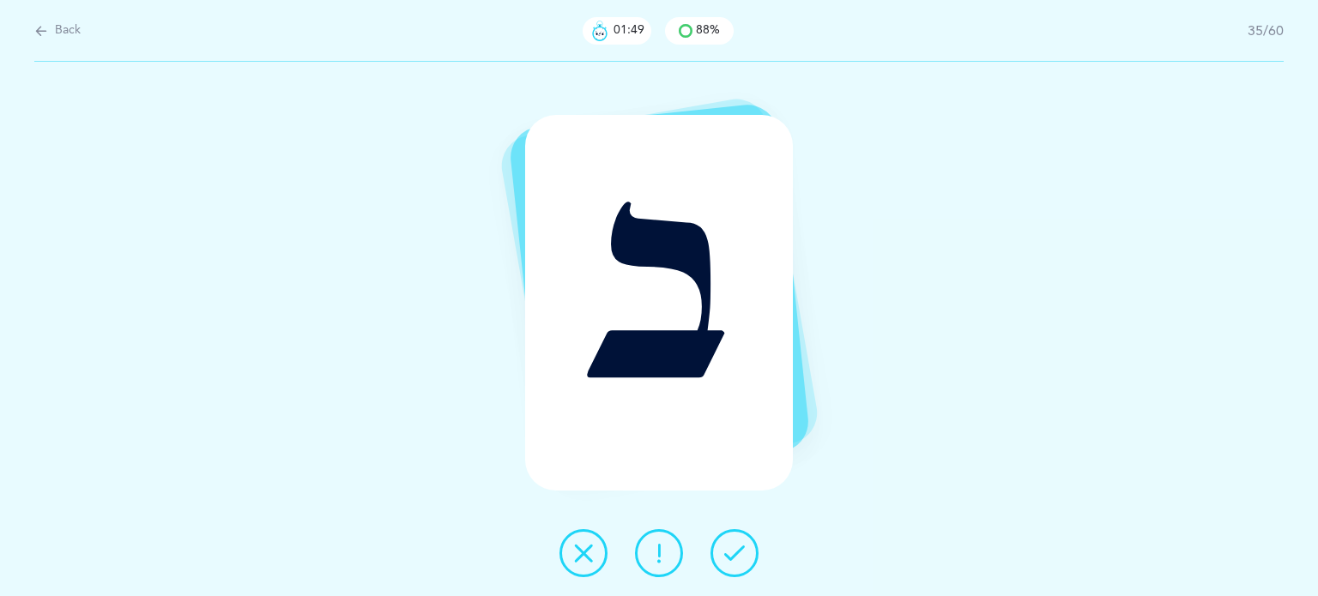
click at [740, 541] on button at bounding box center [734, 553] width 48 height 48
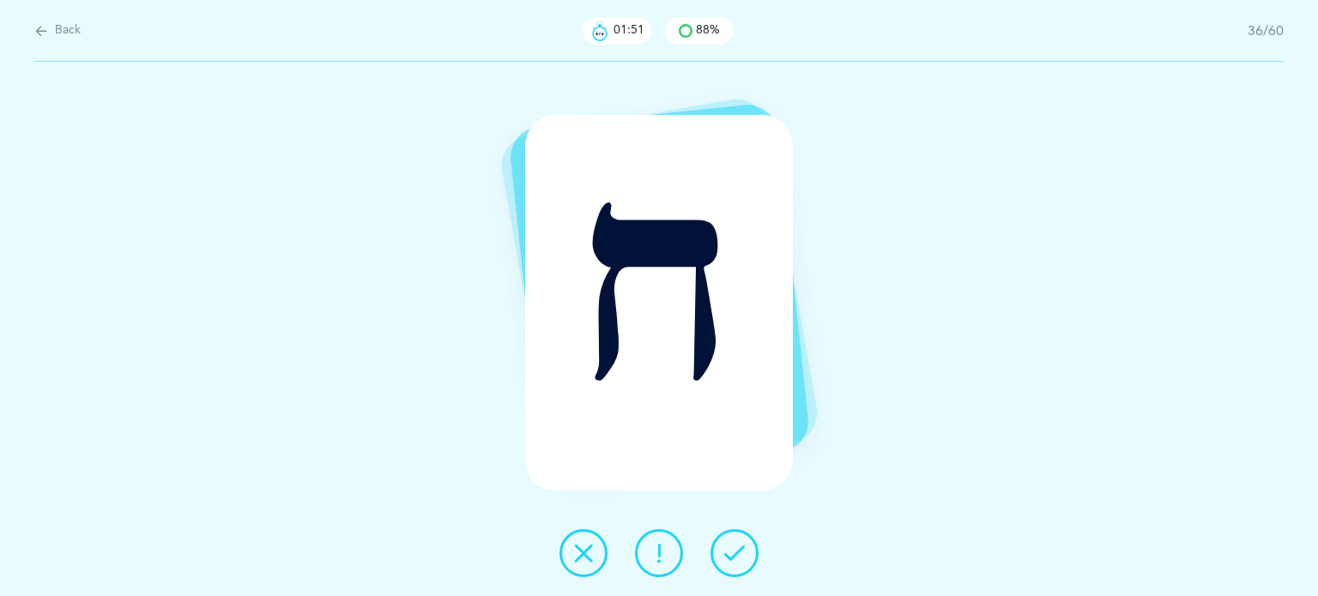
click at [743, 543] on icon at bounding box center [734, 553] width 21 height 21
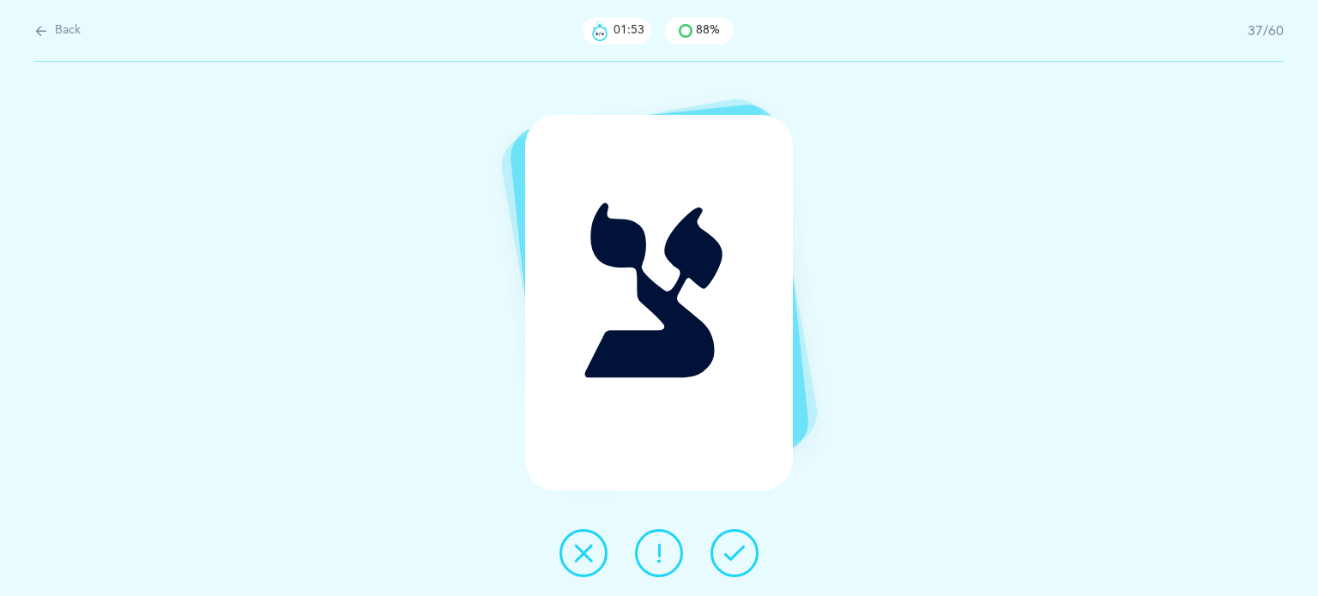
click at [743, 543] on icon at bounding box center [734, 553] width 21 height 21
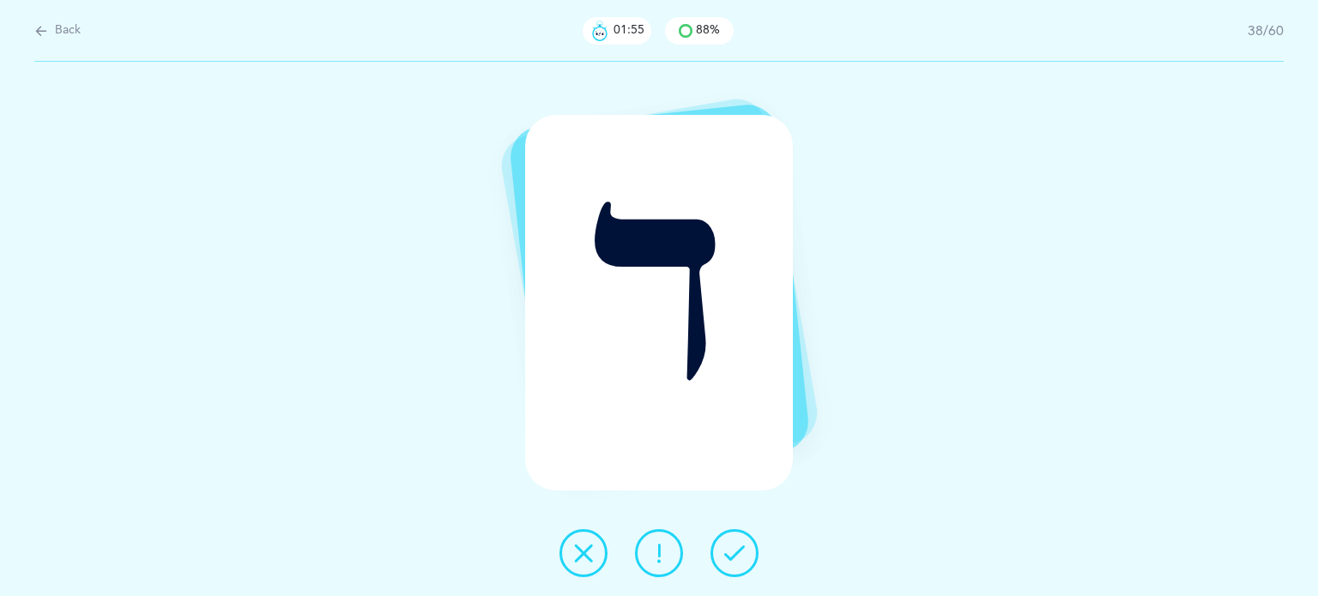
click at [743, 543] on icon at bounding box center [734, 553] width 21 height 21
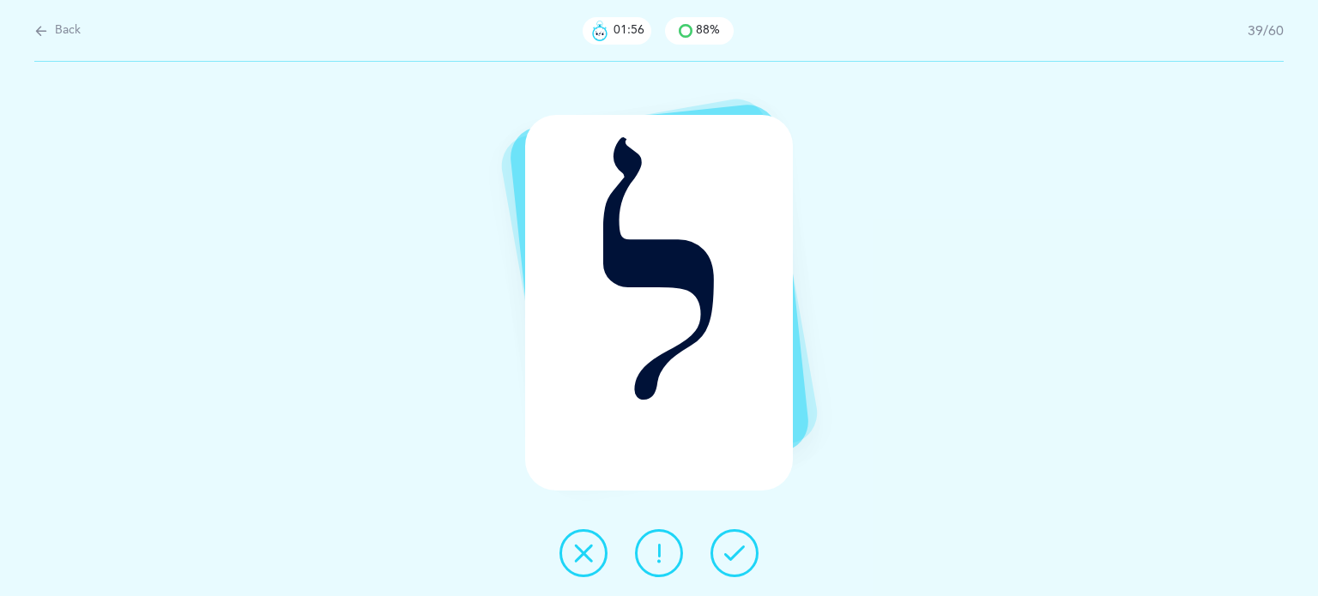
click at [743, 543] on icon at bounding box center [734, 553] width 21 height 21
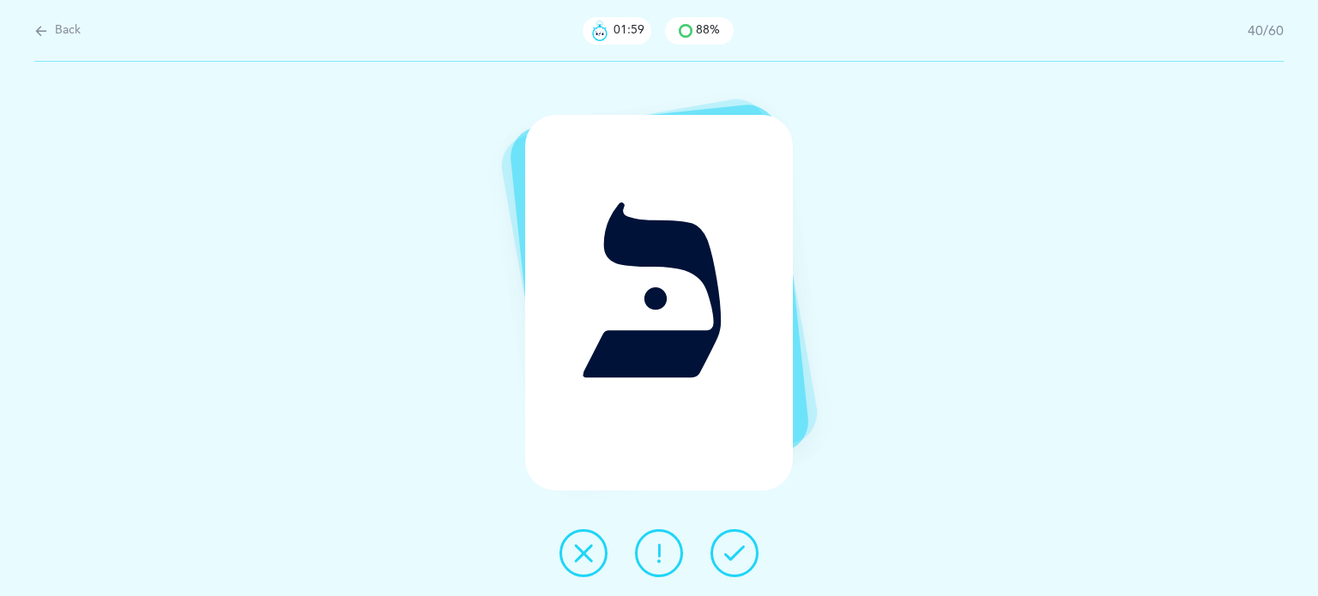
click at [743, 545] on icon at bounding box center [734, 553] width 21 height 21
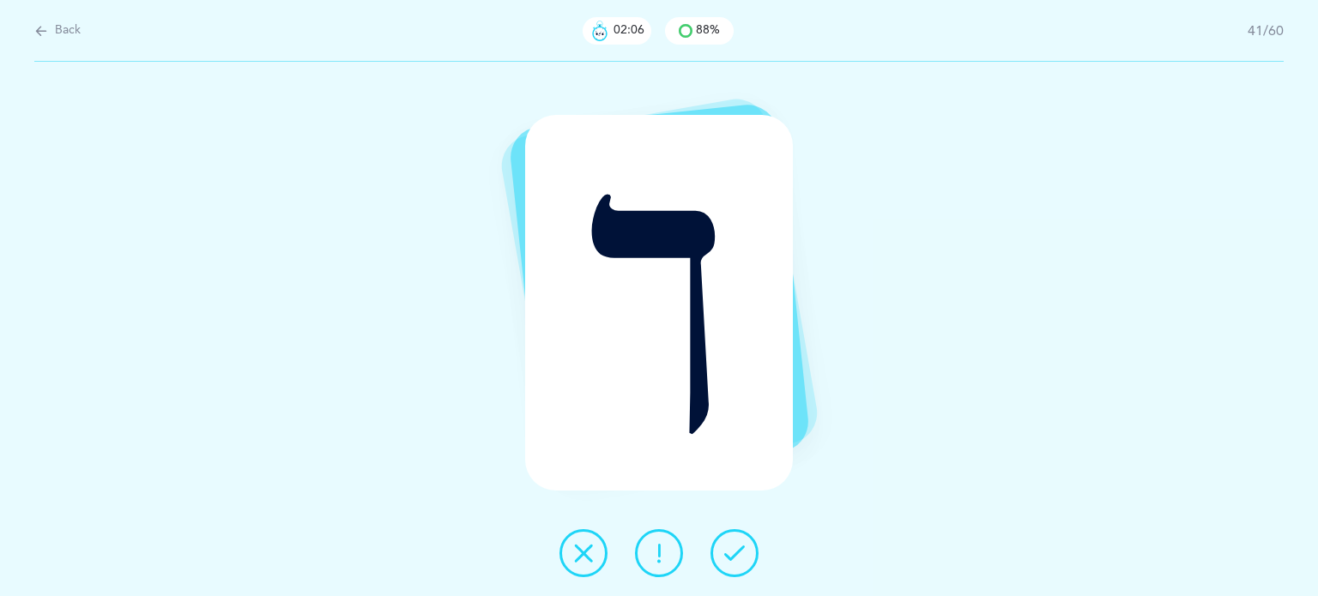
click at [539, 560] on div "ך" at bounding box center [659, 329] width 1318 height 535
click at [595, 548] on button at bounding box center [583, 553] width 48 height 48
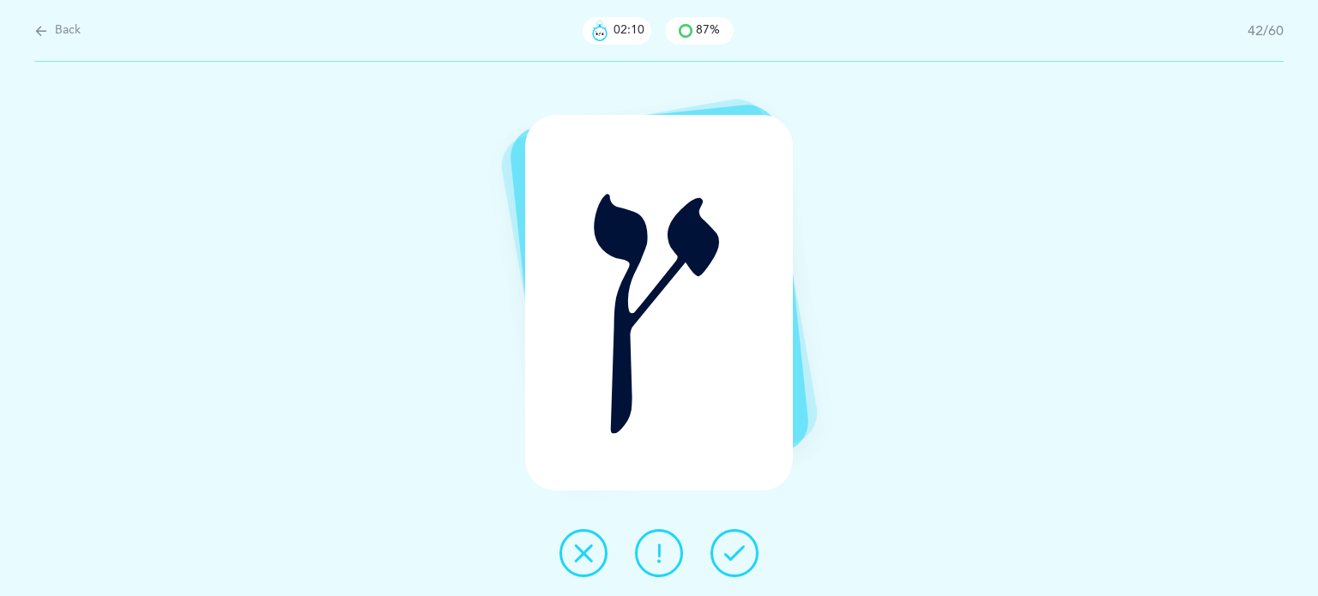
click at [745, 548] on button at bounding box center [734, 553] width 48 height 48
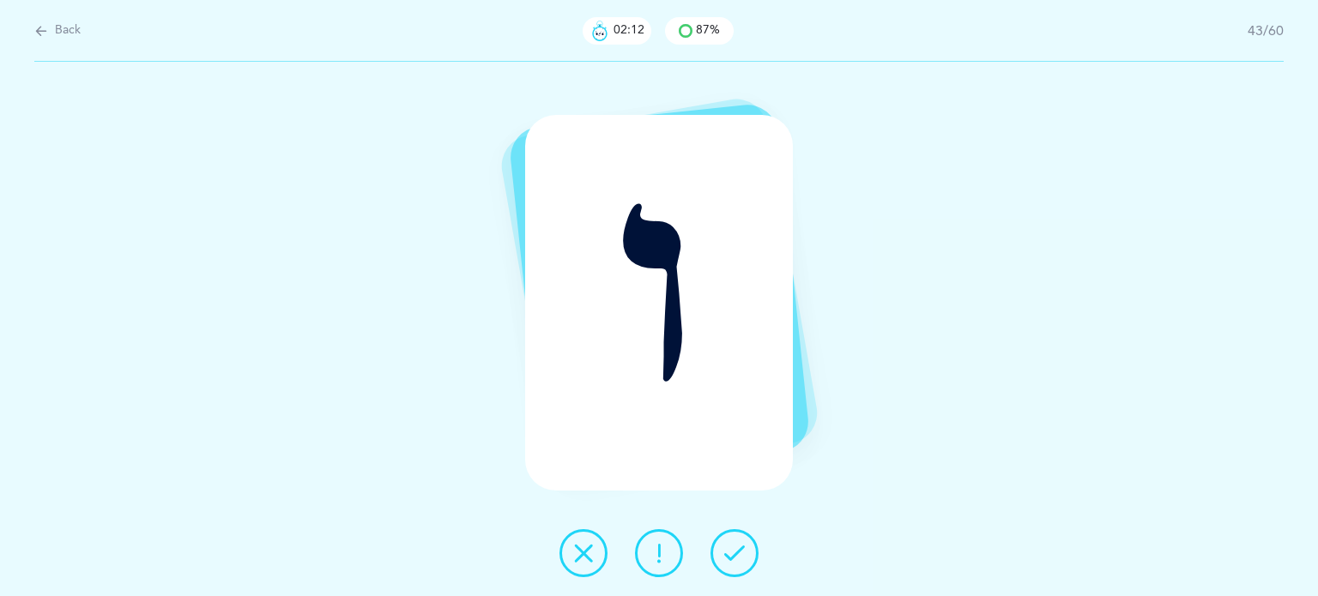
click at [745, 548] on button at bounding box center [734, 553] width 48 height 48
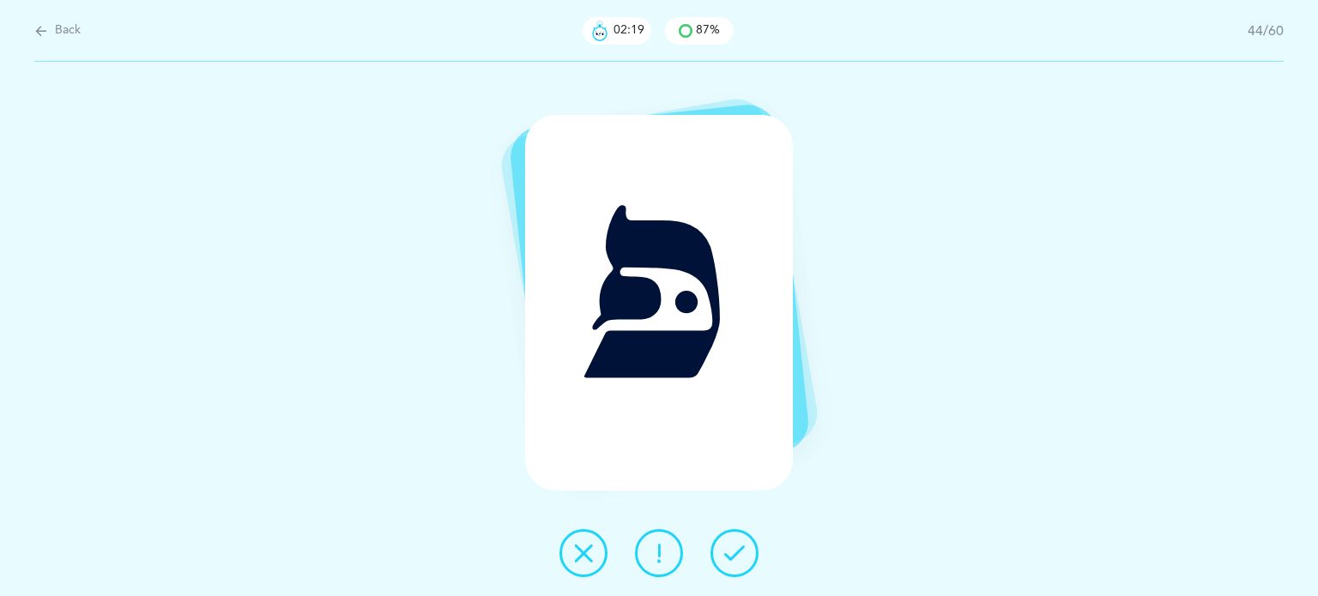
click at [585, 547] on icon at bounding box center [583, 553] width 21 height 21
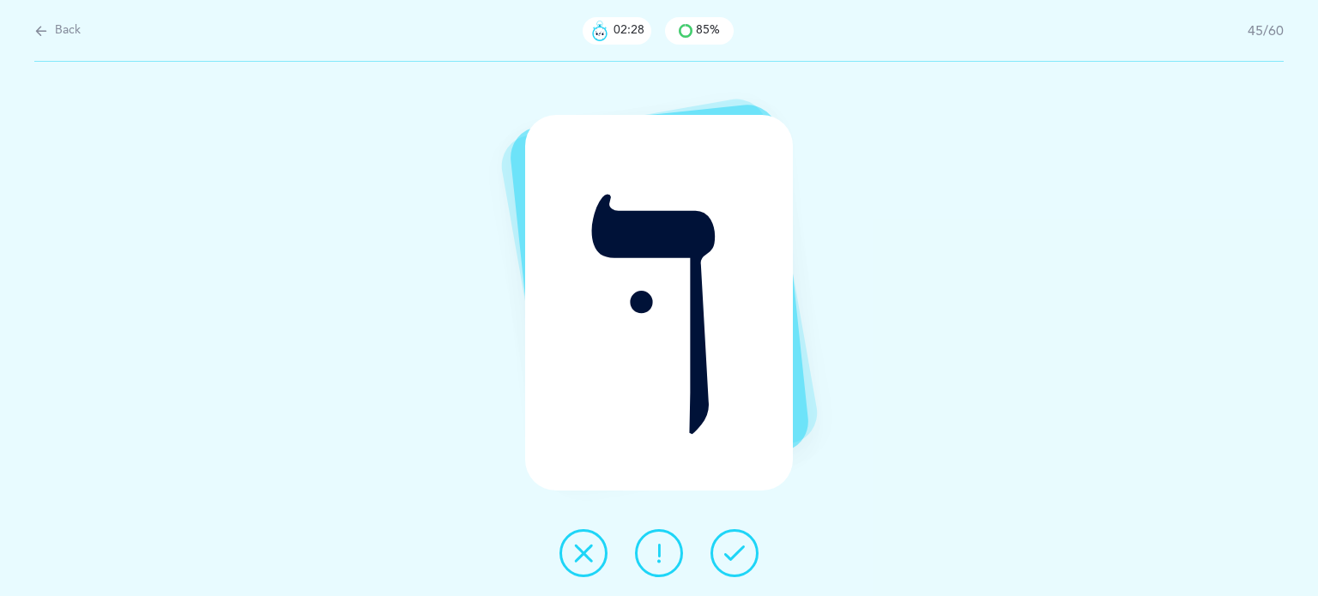
click at [573, 561] on icon at bounding box center [583, 553] width 21 height 21
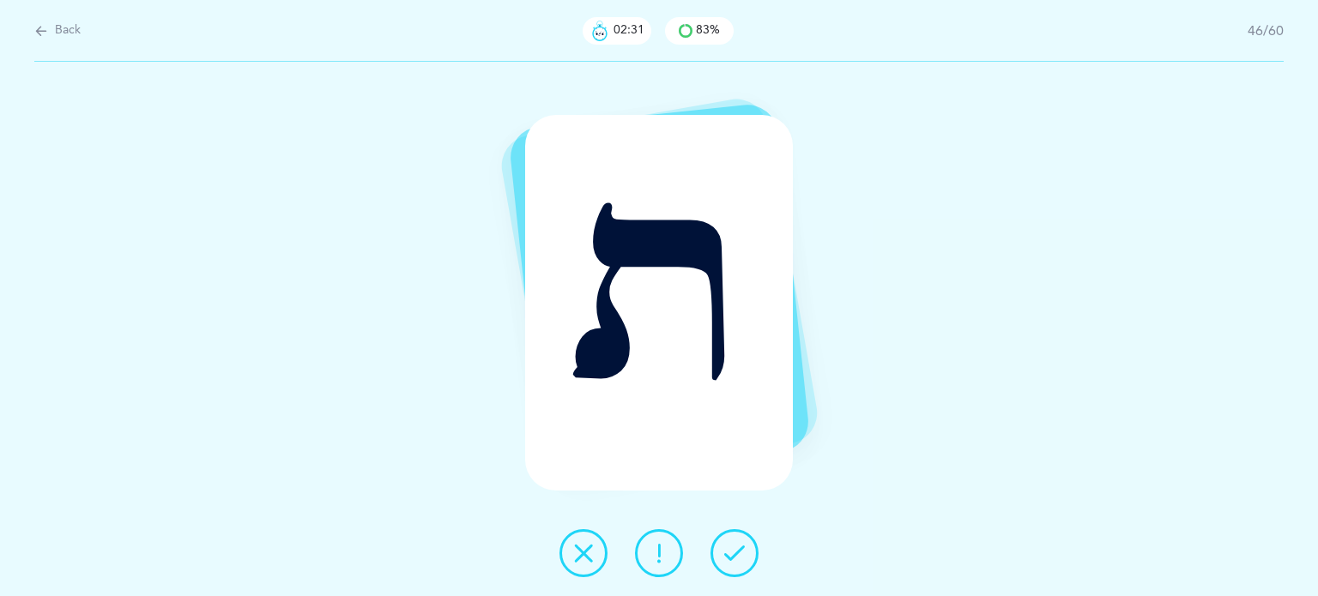
click at [734, 560] on icon at bounding box center [734, 553] width 21 height 21
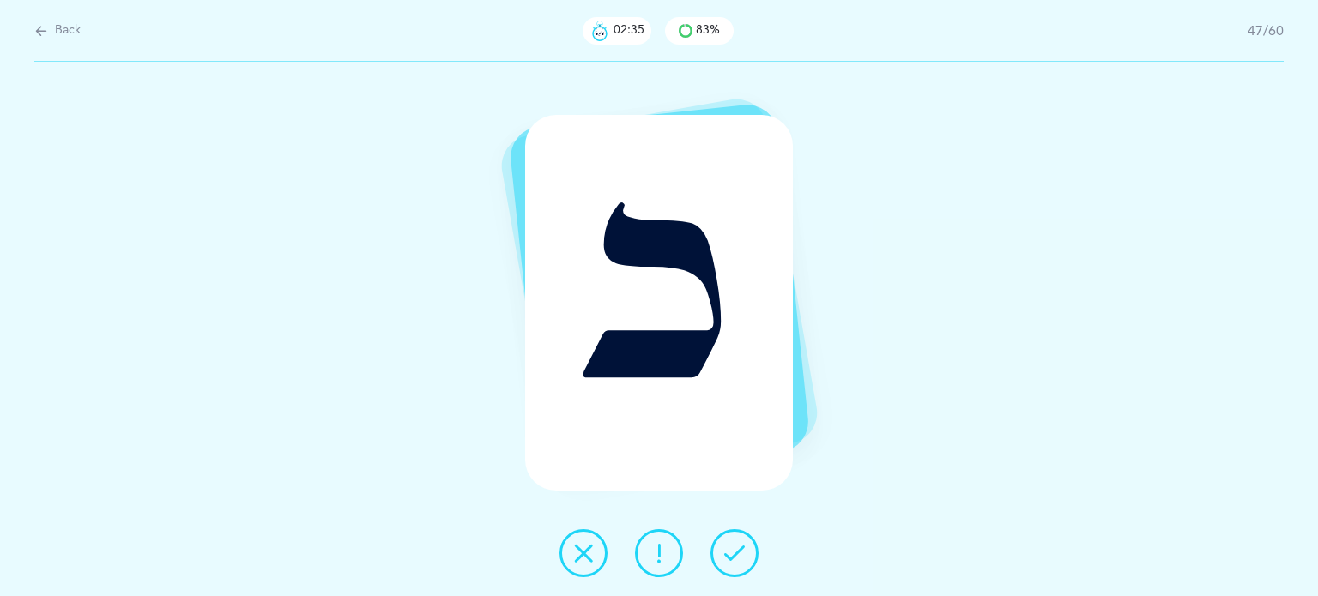
click at [744, 554] on icon at bounding box center [734, 553] width 21 height 21
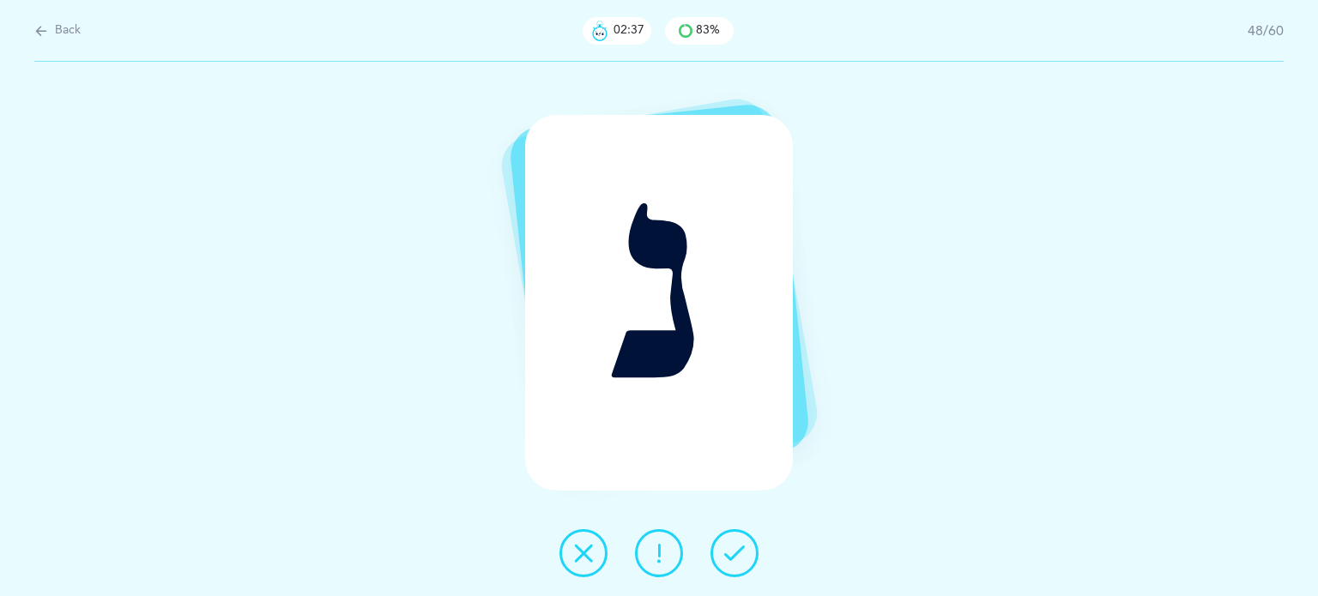
click at [744, 554] on icon at bounding box center [734, 553] width 21 height 21
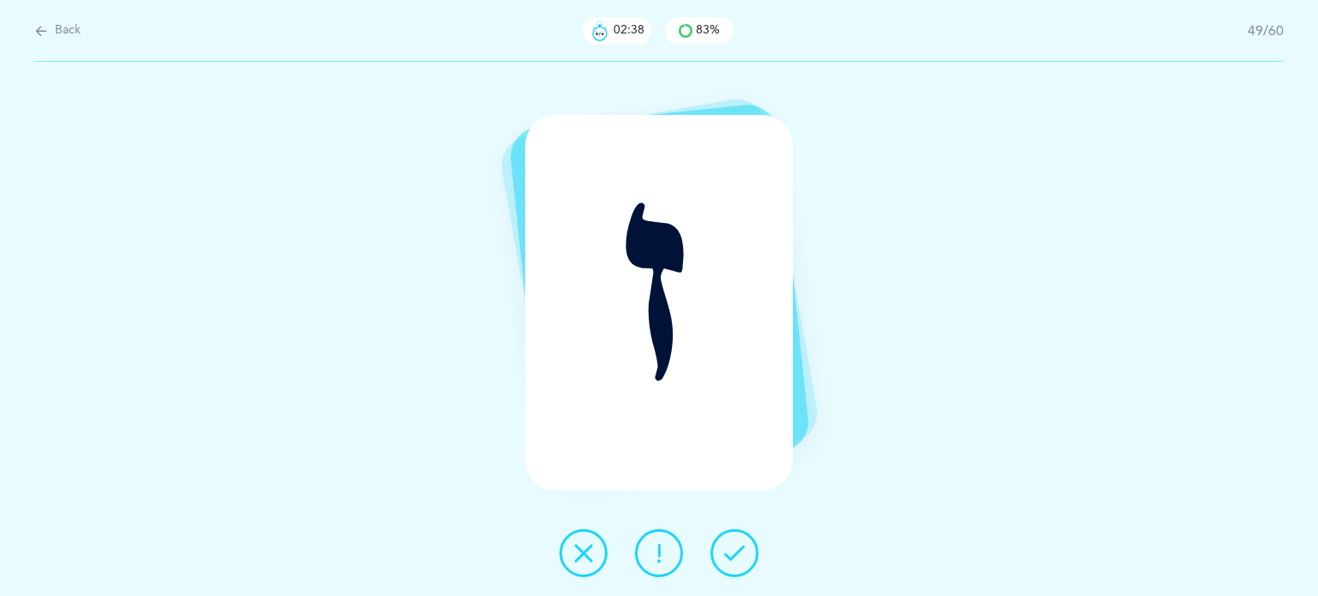
click at [744, 553] on icon at bounding box center [734, 553] width 21 height 21
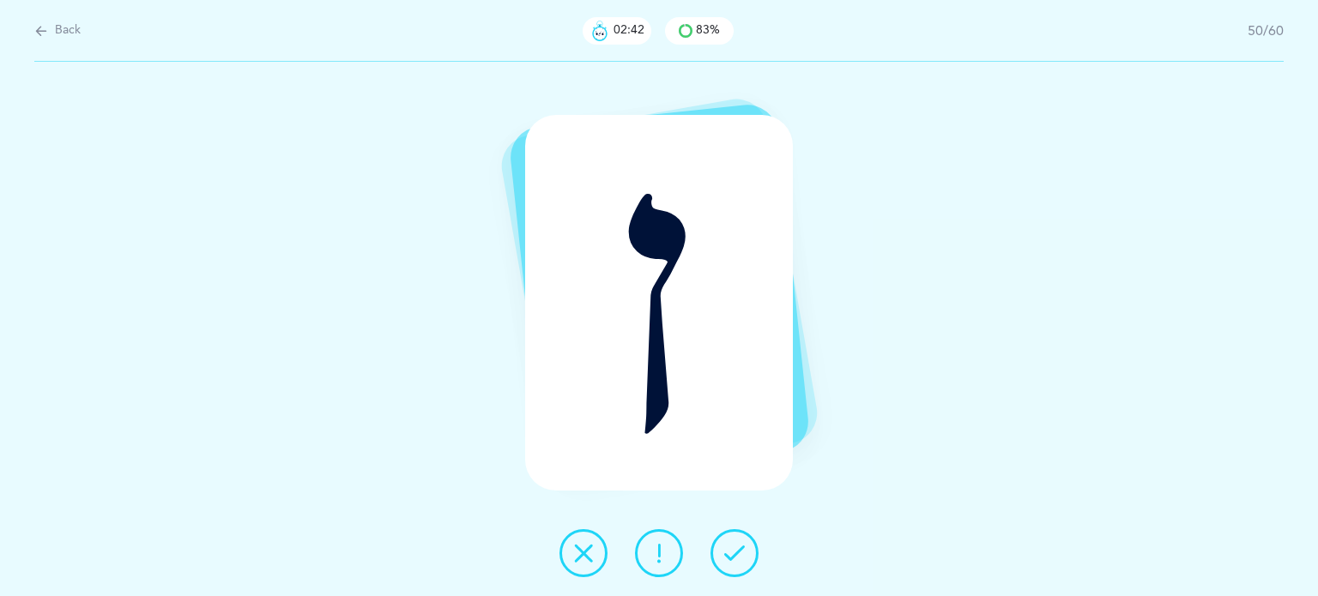
click at [744, 553] on icon at bounding box center [734, 553] width 21 height 21
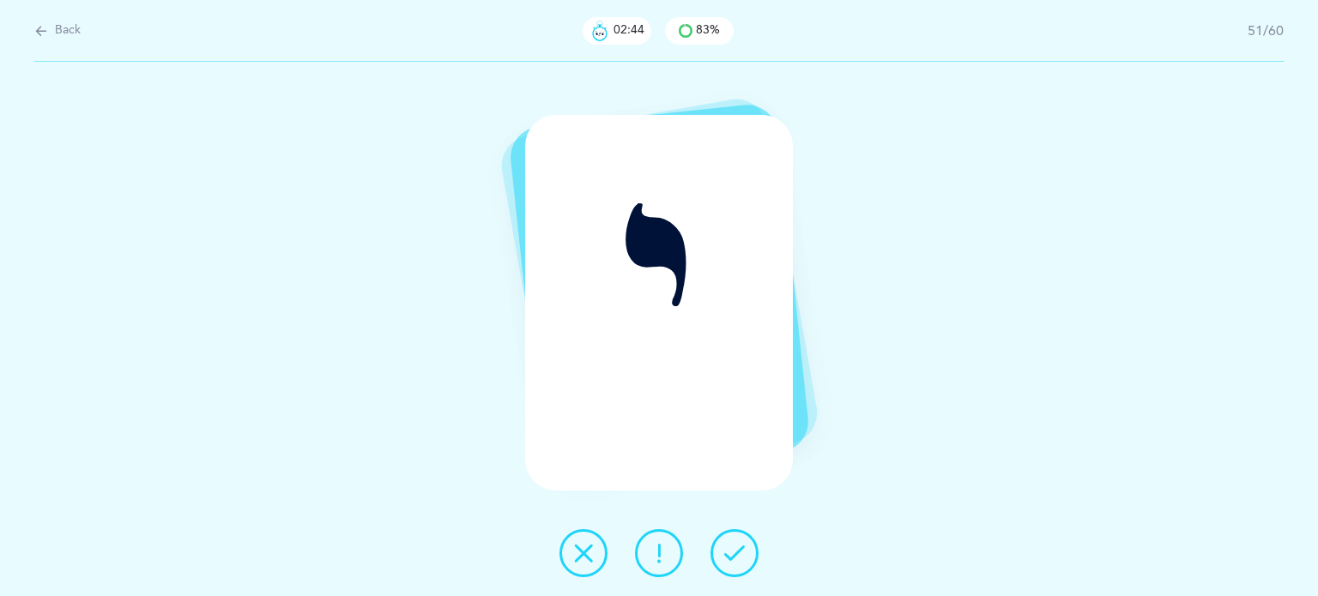
click at [744, 553] on icon at bounding box center [734, 553] width 21 height 21
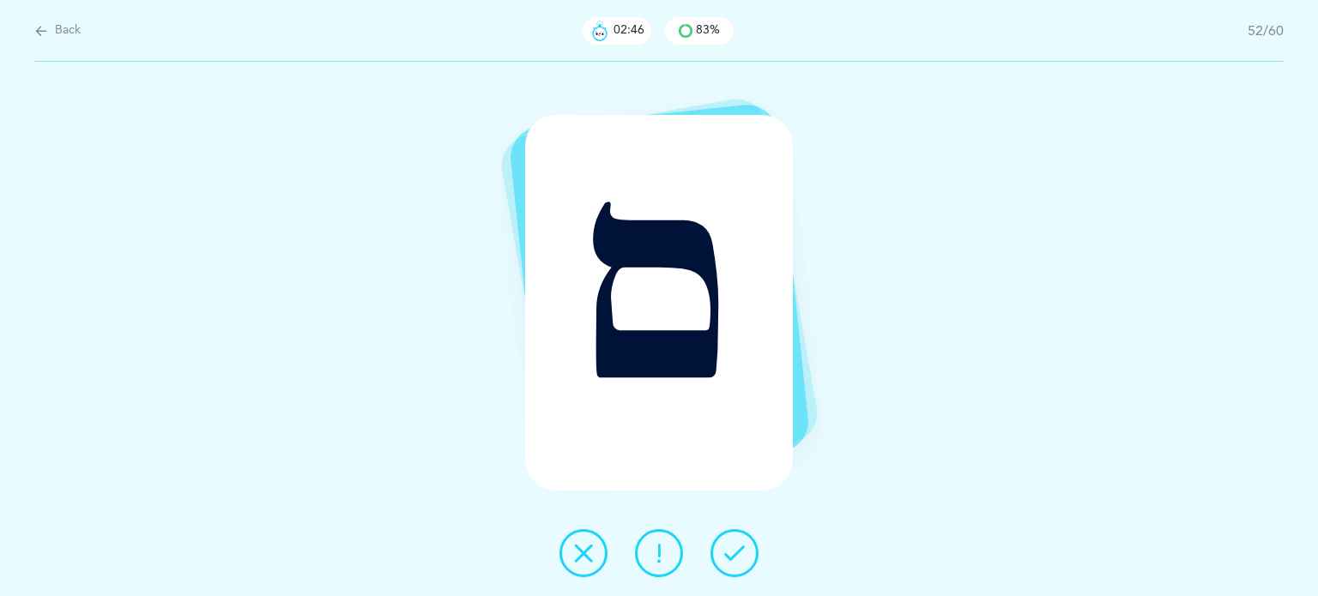
click at [744, 553] on icon at bounding box center [734, 553] width 21 height 21
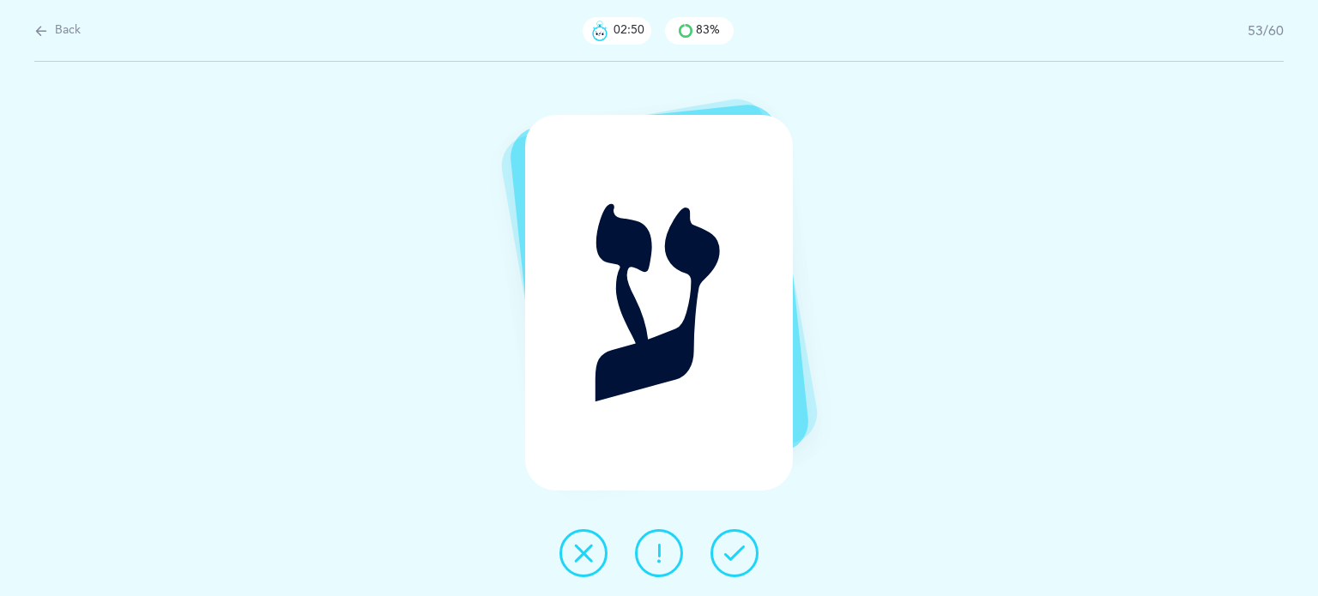
click at [744, 553] on icon at bounding box center [734, 553] width 21 height 21
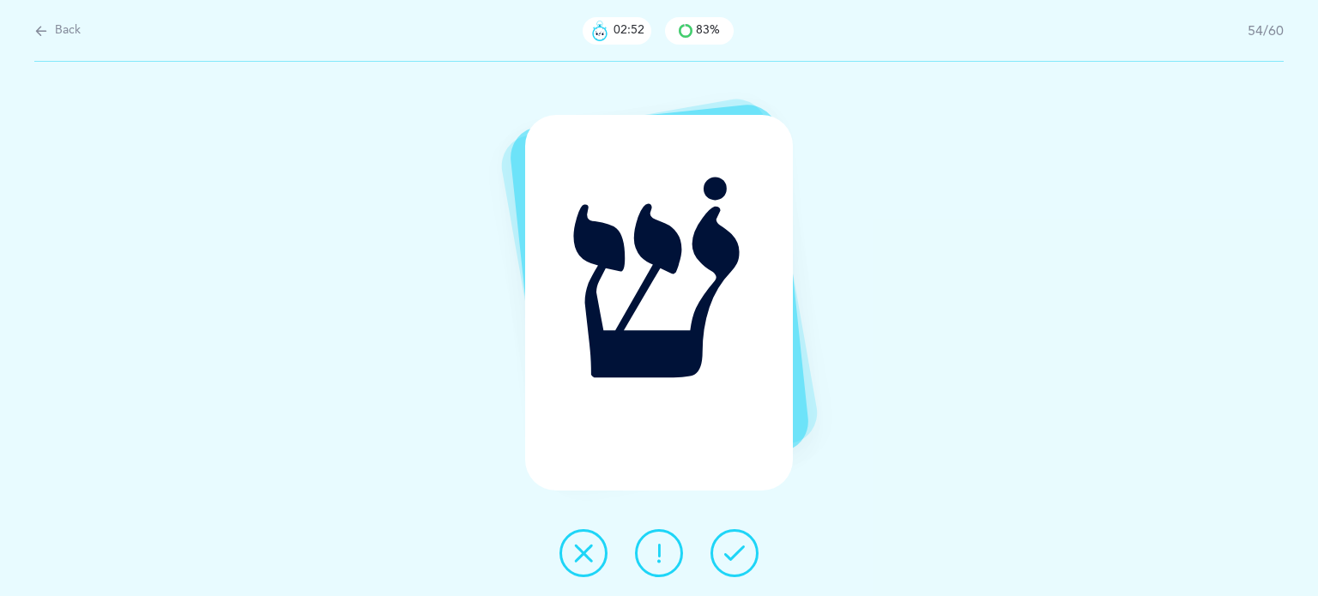
click at [745, 552] on button at bounding box center [734, 553] width 48 height 48
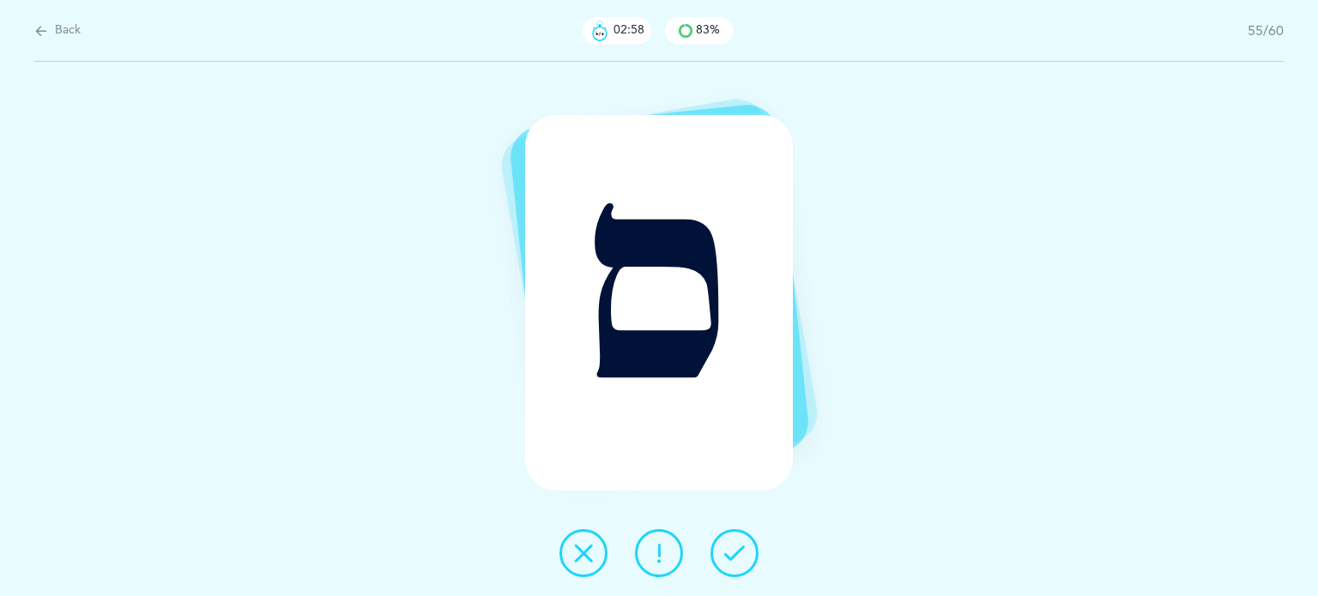
click at [587, 538] on button at bounding box center [583, 553] width 48 height 48
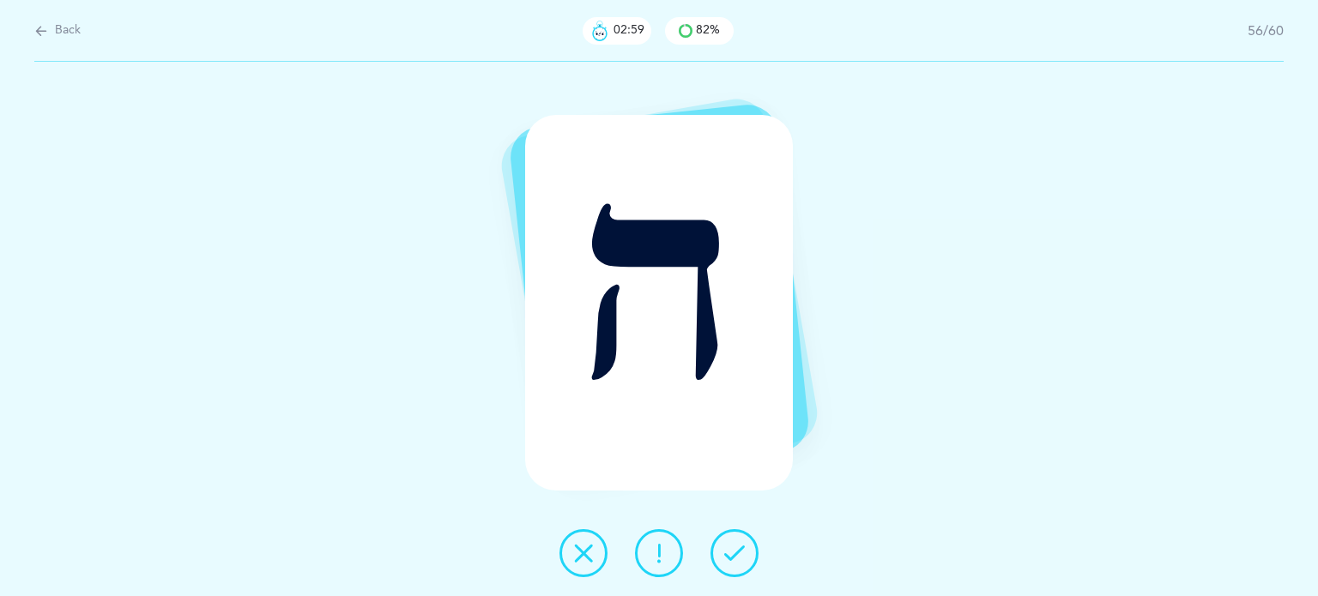
click at [744, 553] on icon at bounding box center [734, 553] width 21 height 21
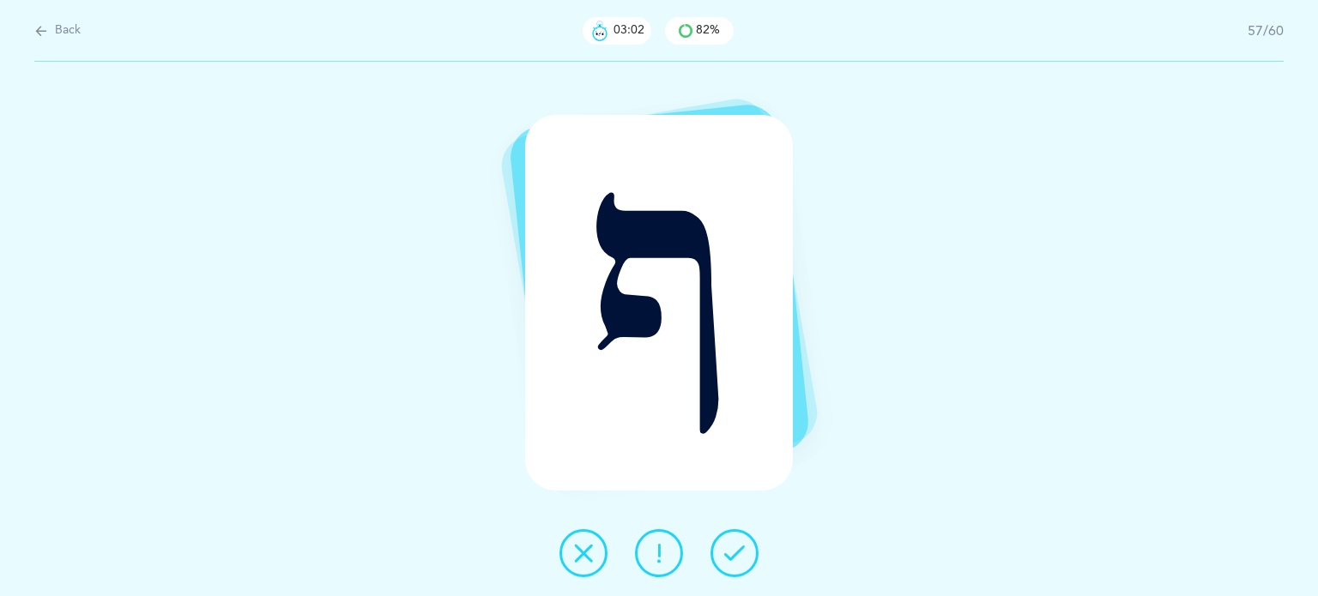
click at [741, 559] on icon at bounding box center [734, 553] width 21 height 21
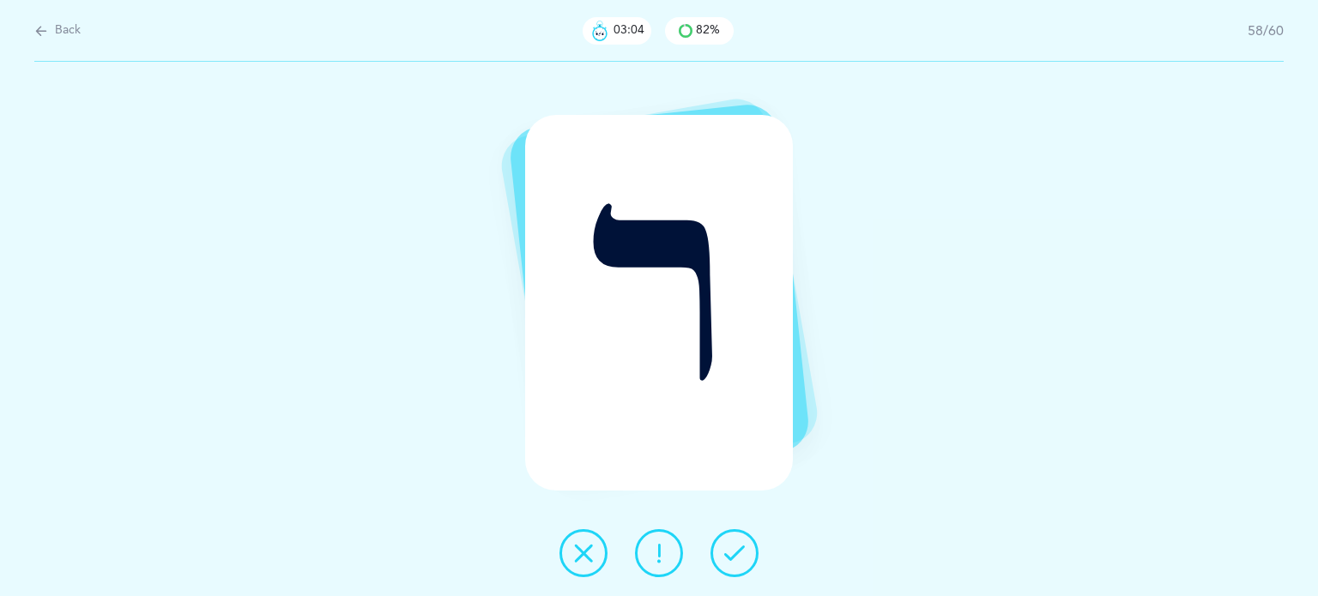
click at [741, 559] on icon at bounding box center [734, 553] width 21 height 21
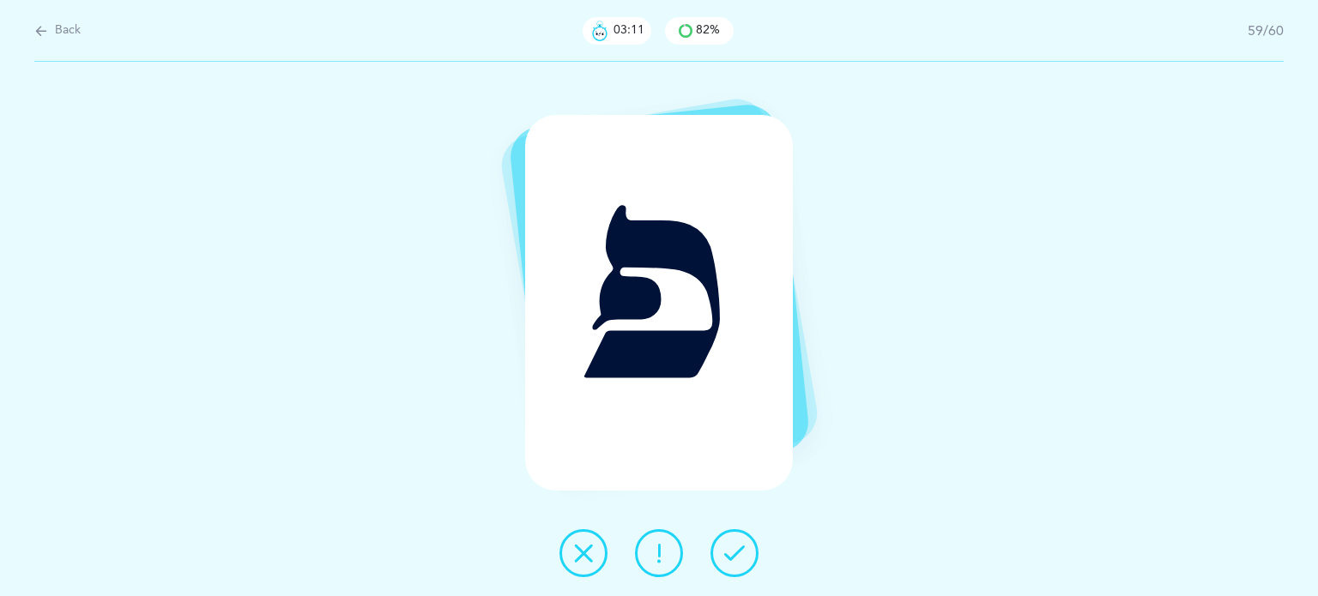
click at [596, 545] on button at bounding box center [583, 553] width 48 height 48
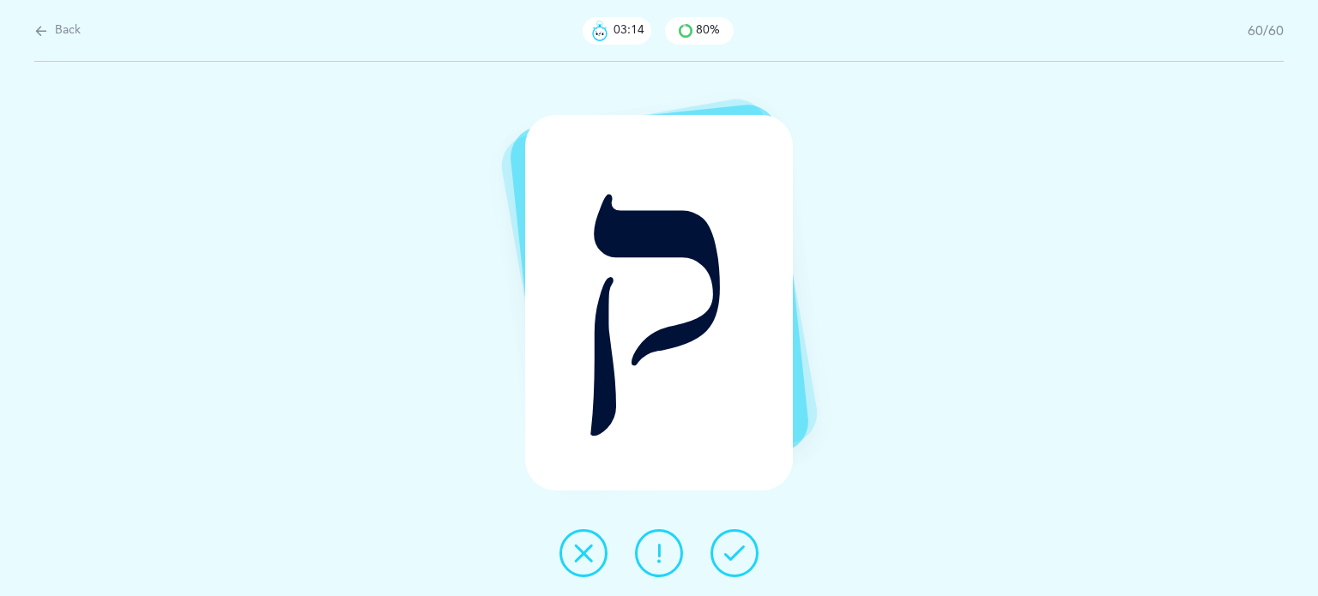
click at [755, 557] on button at bounding box center [734, 553] width 48 height 48
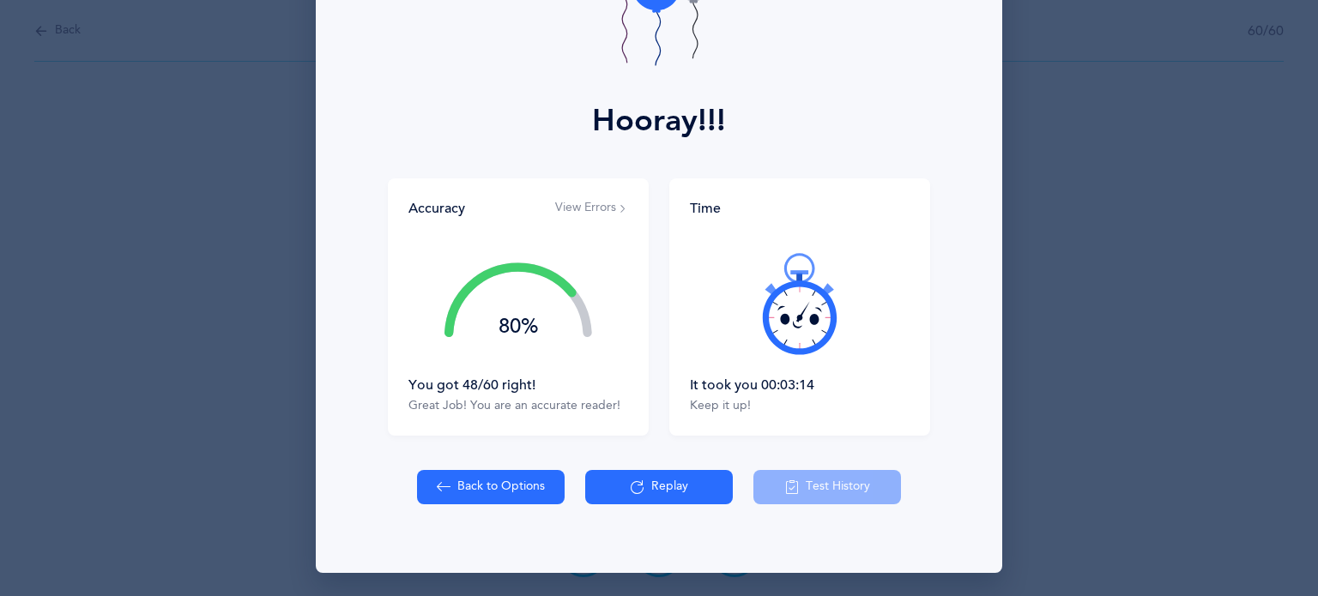
scroll to position [158, 0]
click at [580, 205] on button "View Errors" at bounding box center [591, 208] width 73 height 17
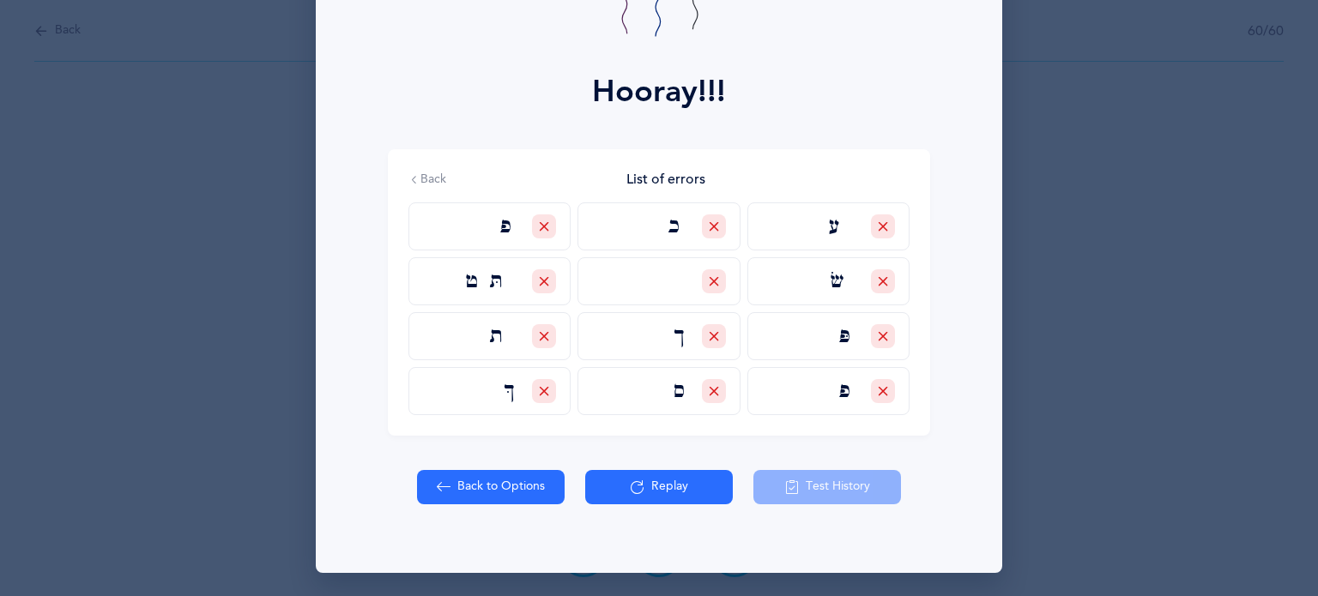
scroll to position [188, 0]
